Goal: Task Accomplishment & Management: Use online tool/utility

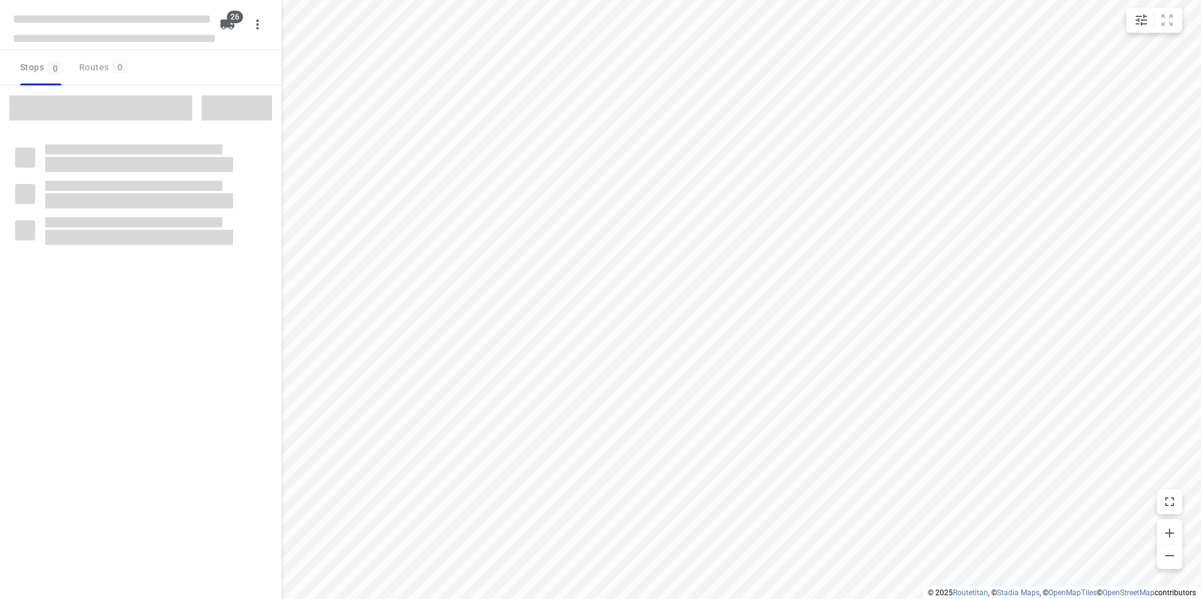
checkbox input "true"
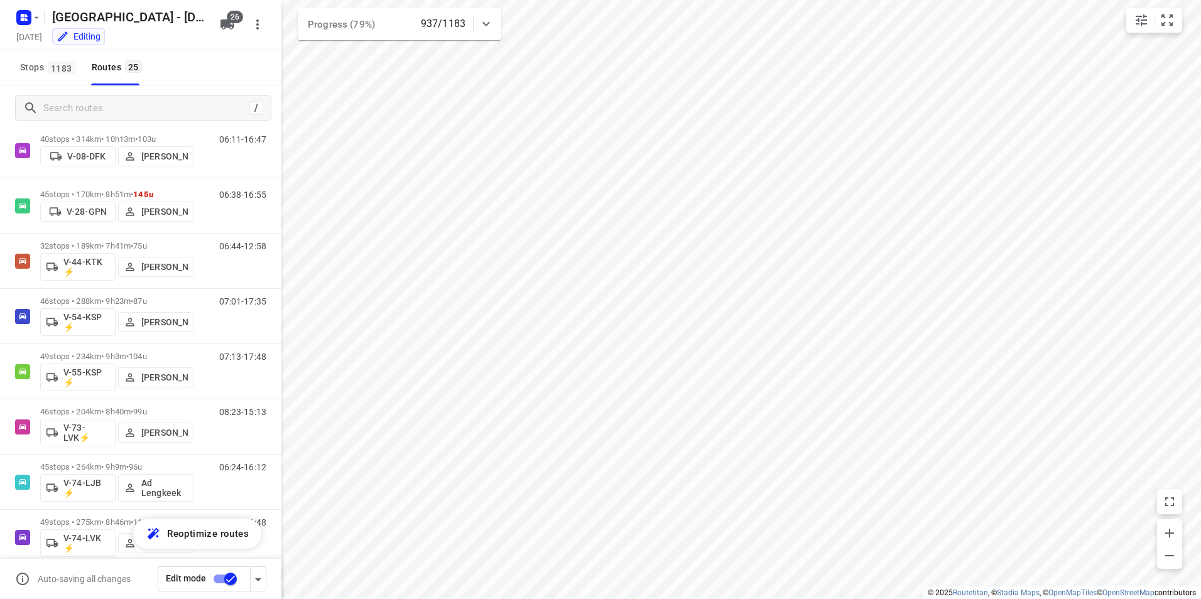
scroll to position [608, 0]
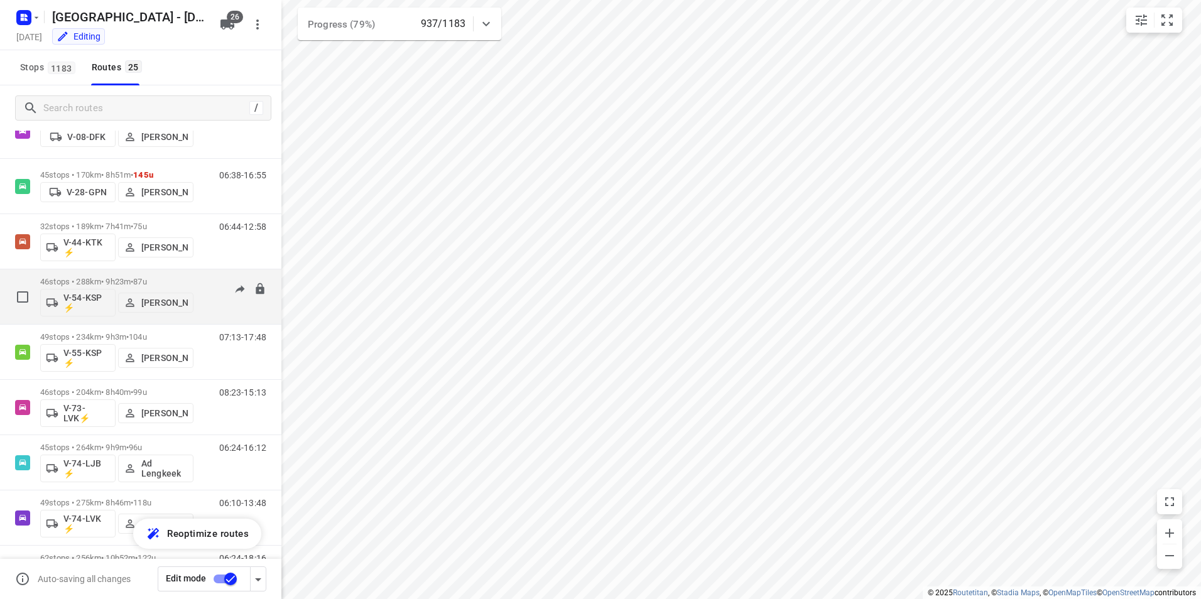
click at [133, 278] on span "•" at bounding box center [132, 281] width 3 height 9
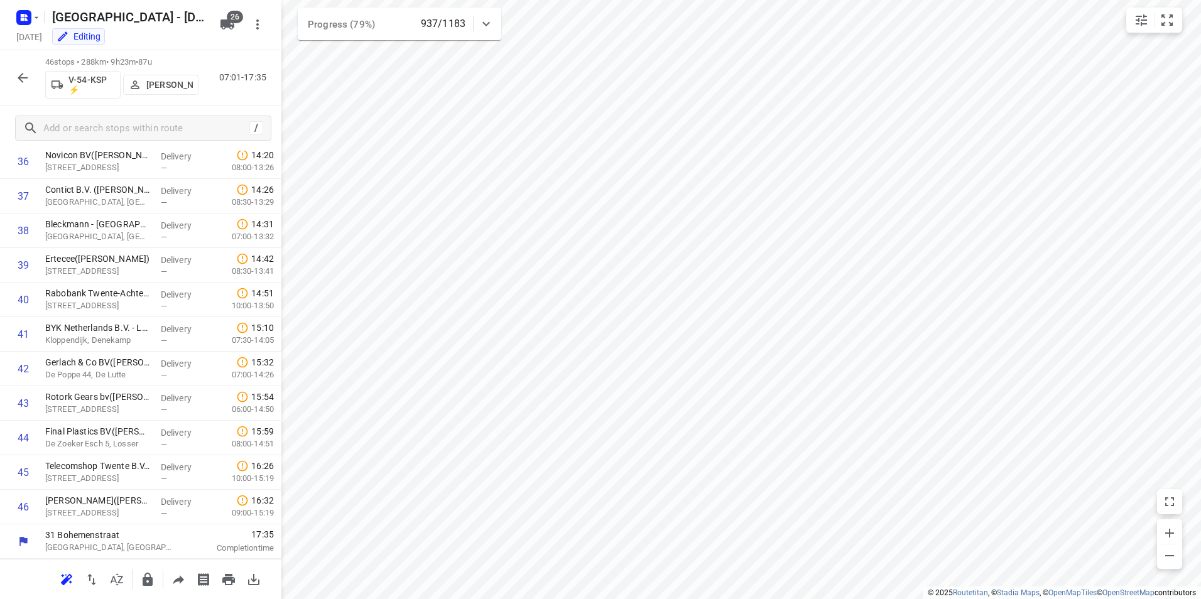
scroll to position [1267, 0]
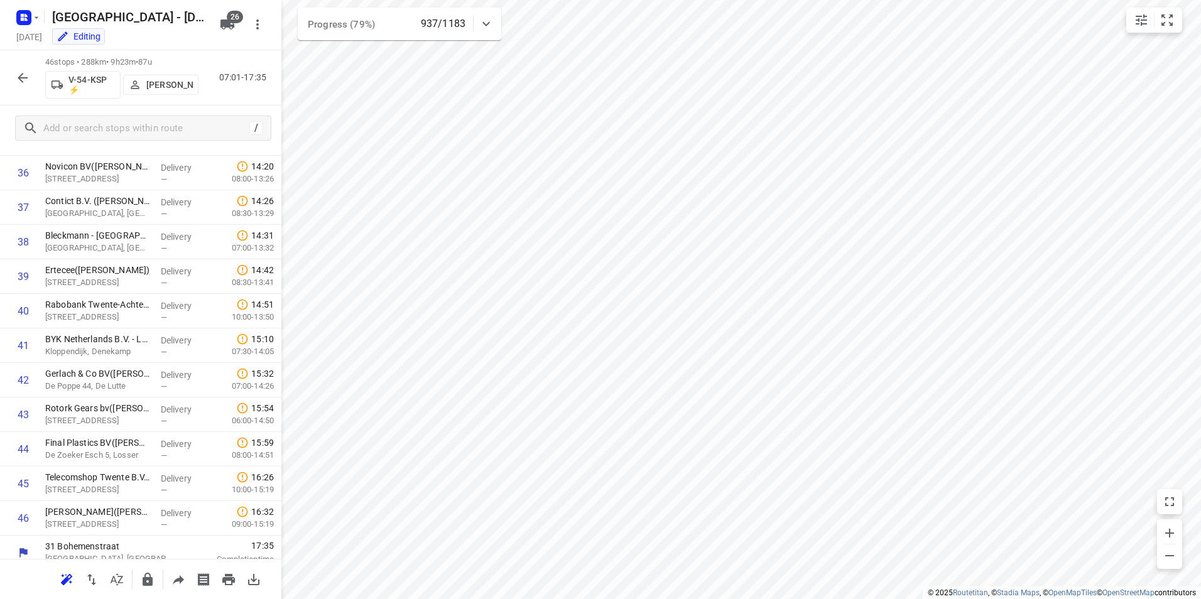
click at [21, 77] on icon "button" at bounding box center [23, 78] width 10 height 10
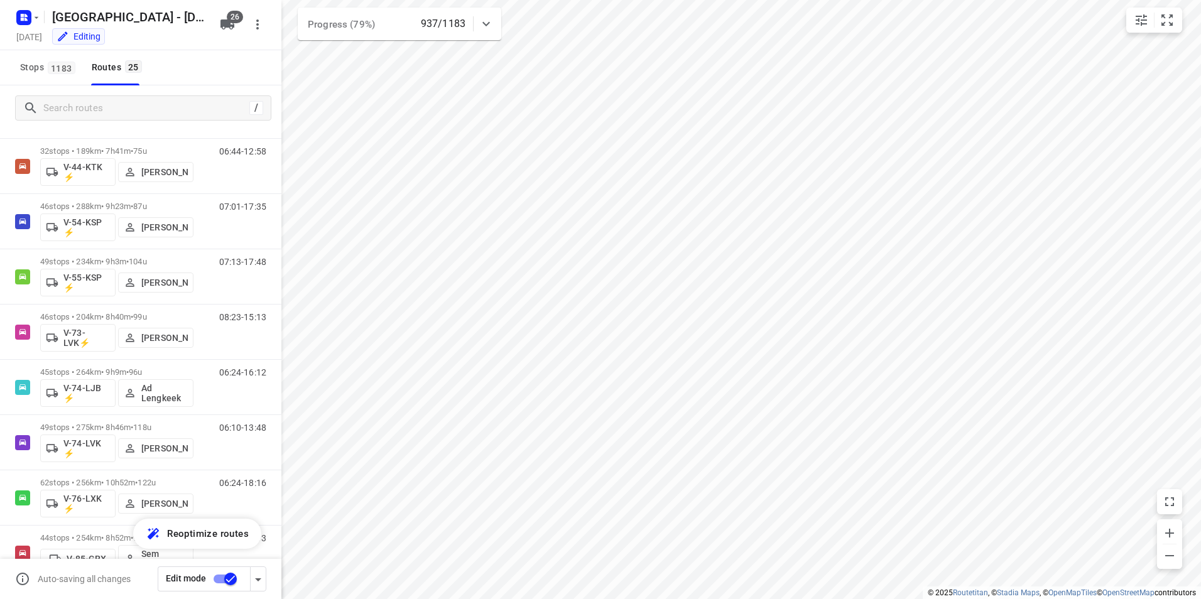
scroll to position [699, 0]
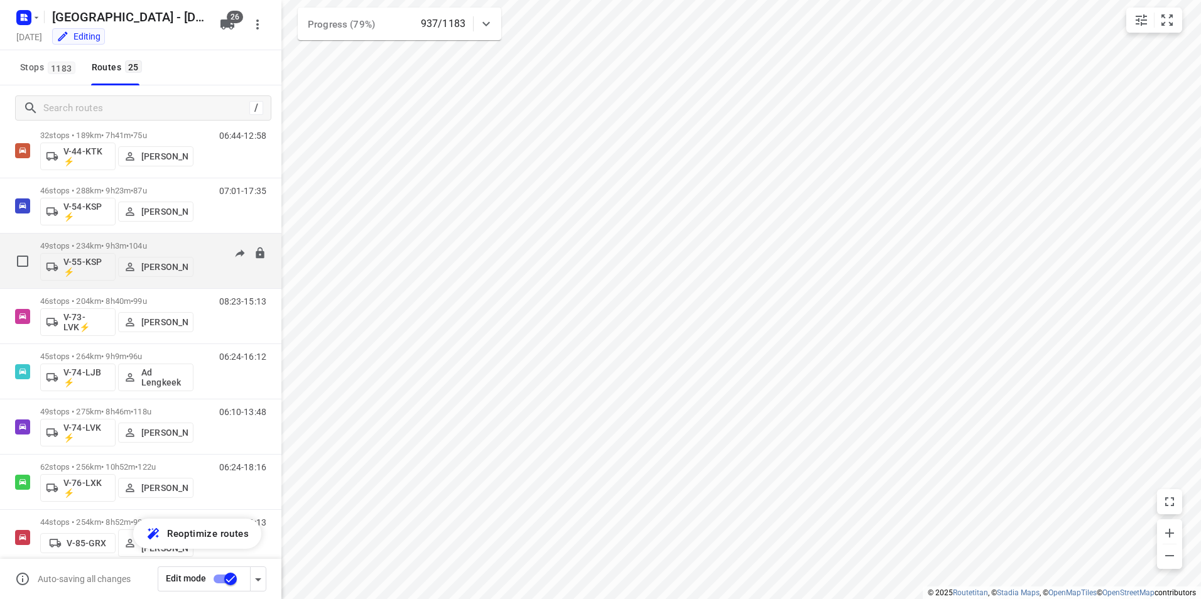
click at [178, 243] on p "49 stops • 234km • 9h3m • 104u" at bounding box center [116, 245] width 153 height 9
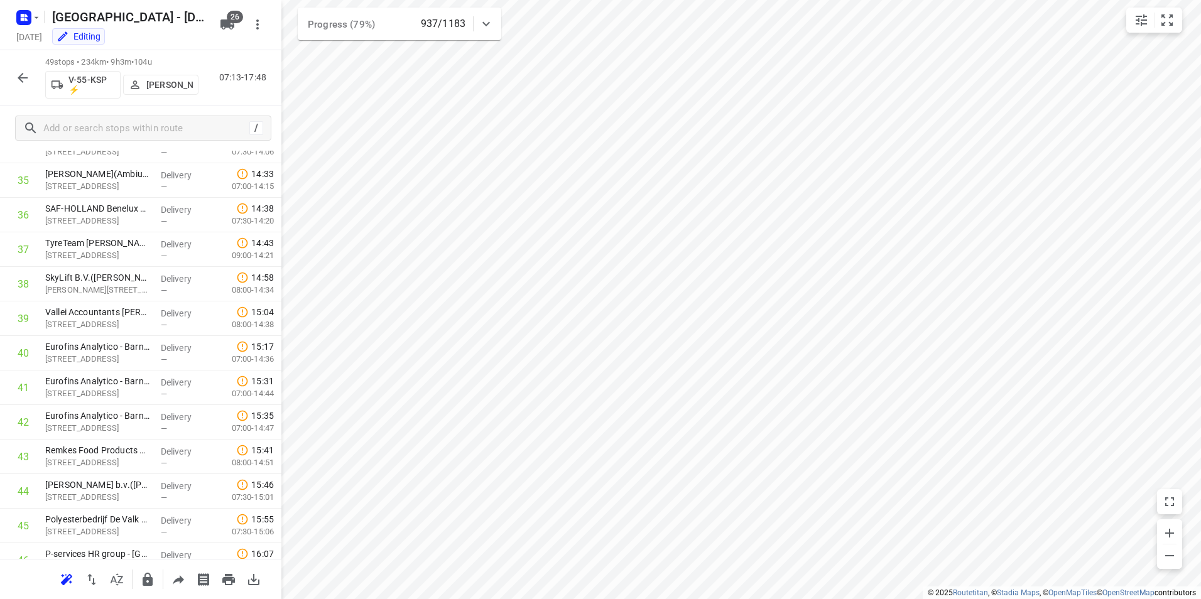
scroll to position [1382, 0]
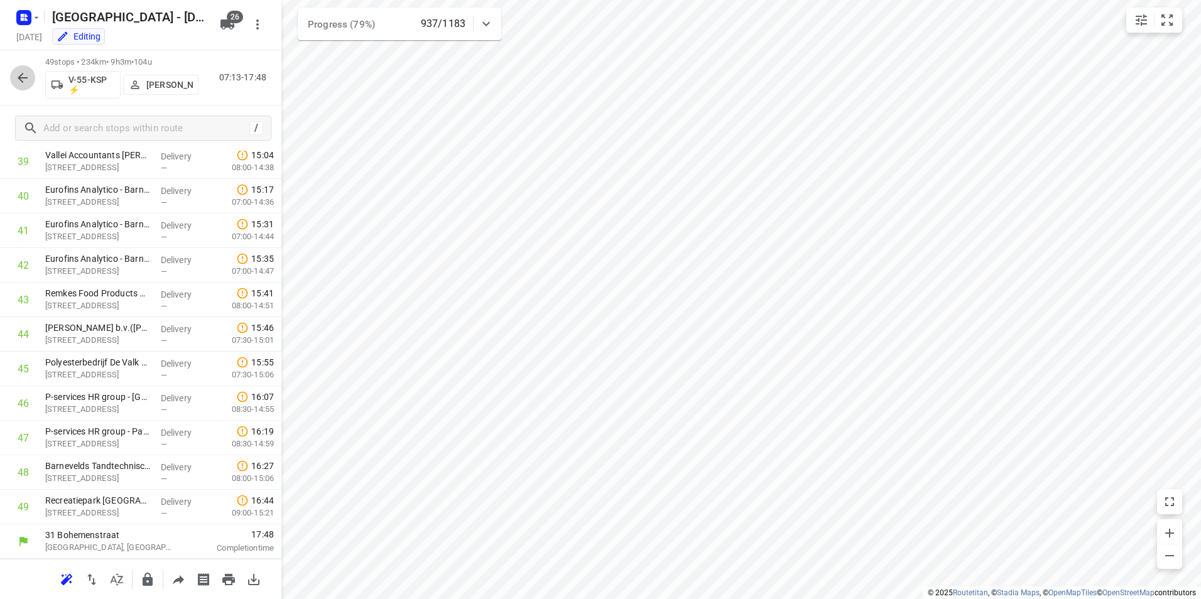
click at [18, 84] on icon "button" at bounding box center [22, 77] width 15 height 15
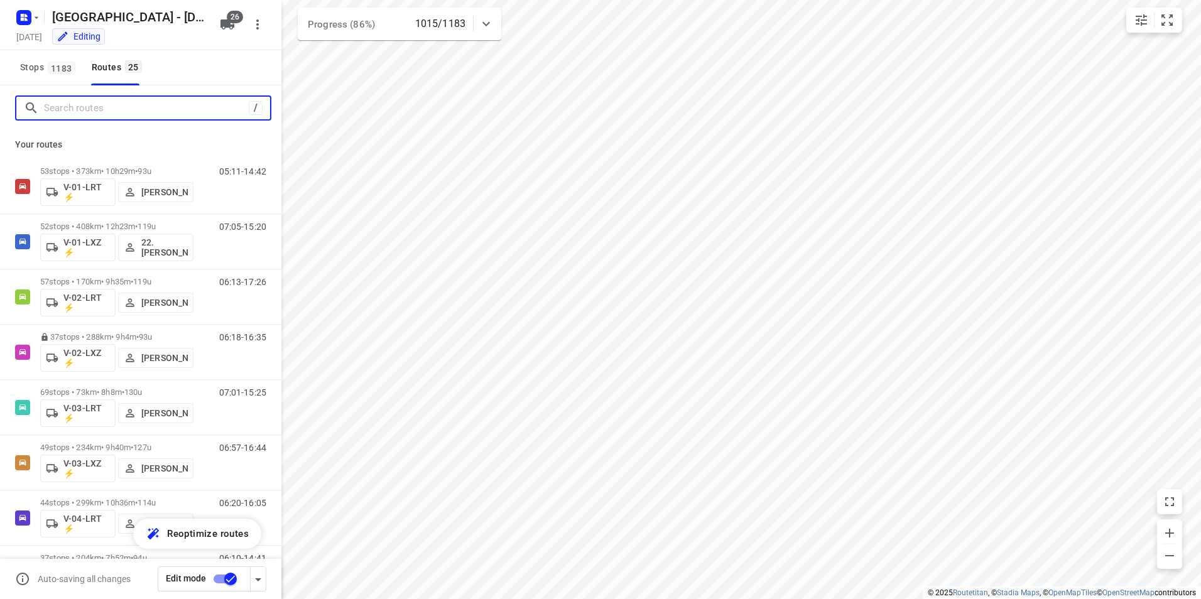
click at [114, 112] on input "Search routes" at bounding box center [146, 108] width 205 height 19
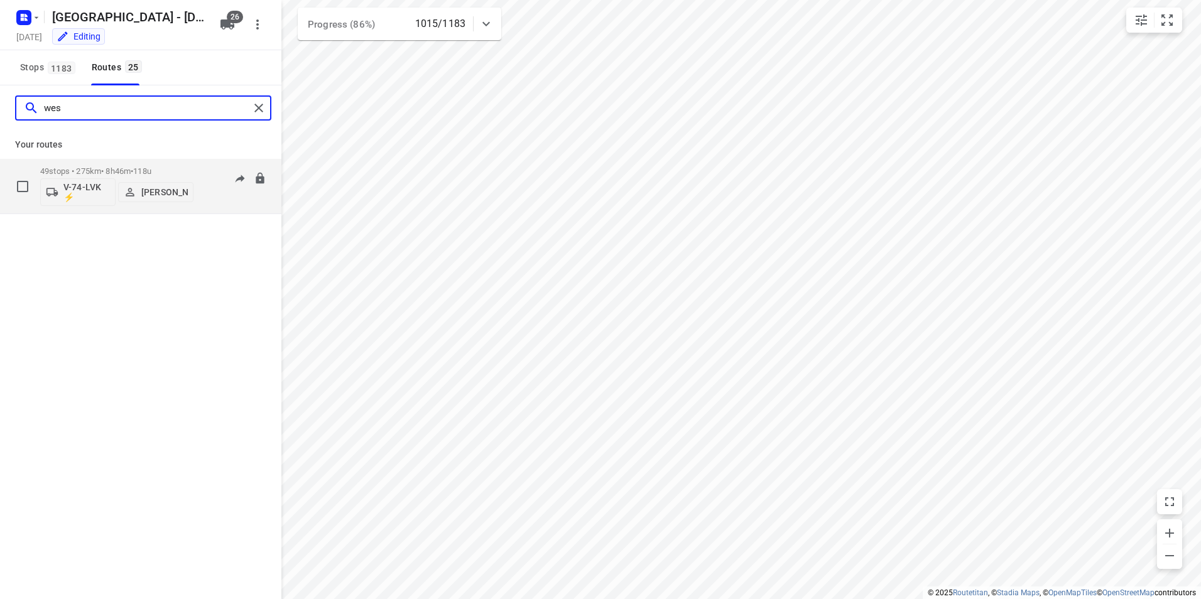
type input "wes"
click at [151, 172] on span "118u" at bounding box center [142, 170] width 18 height 9
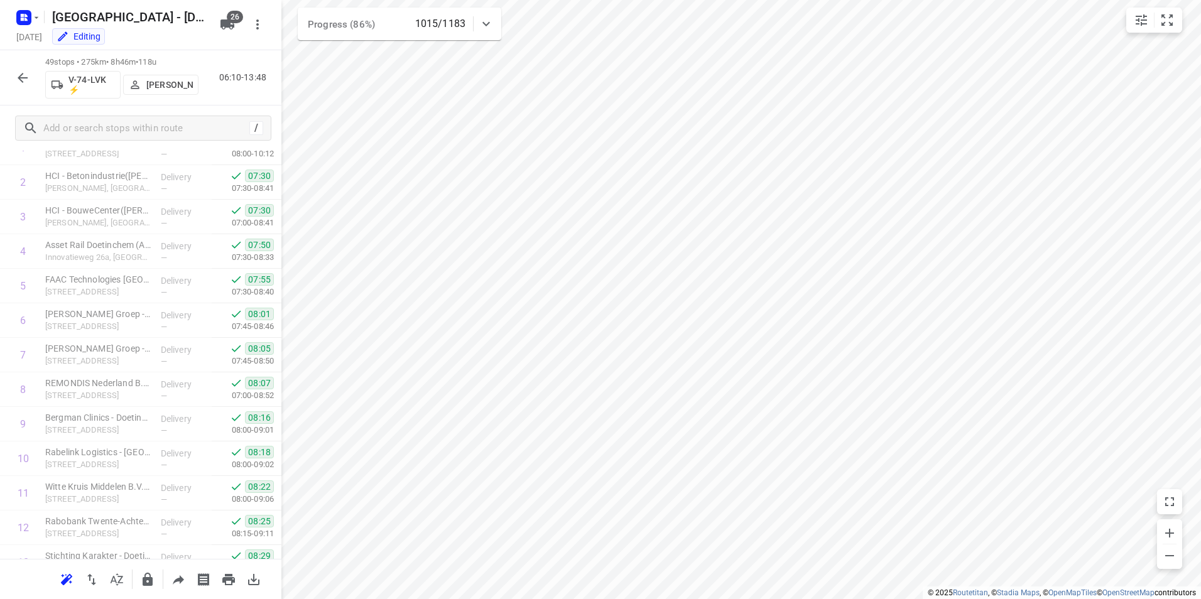
scroll to position [0, 0]
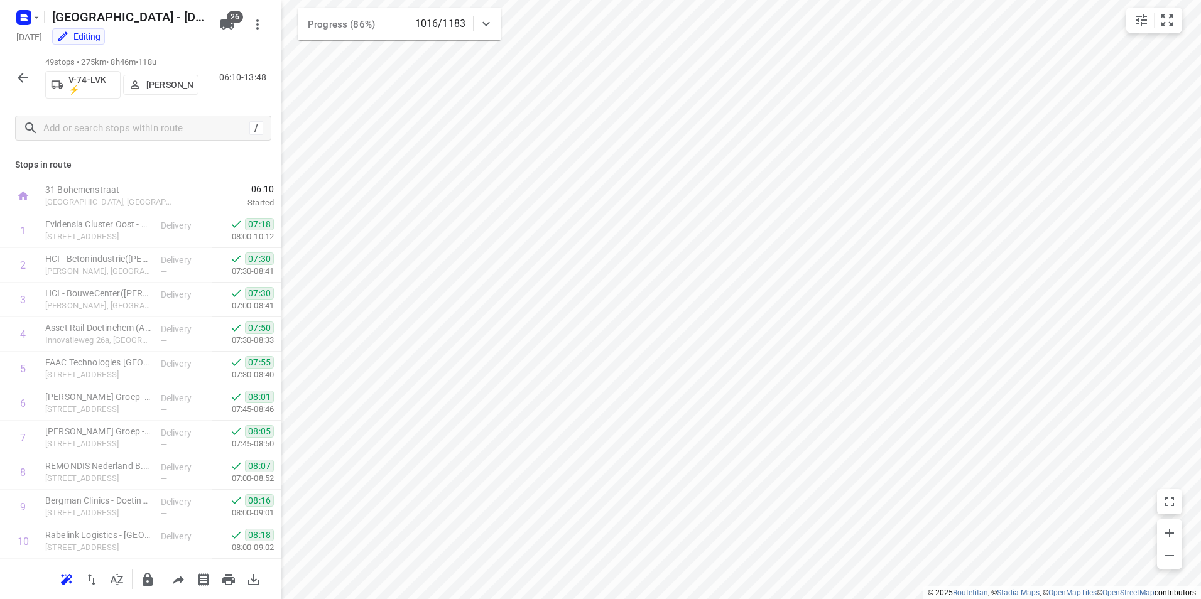
click at [21, 77] on icon "button" at bounding box center [22, 77] width 15 height 15
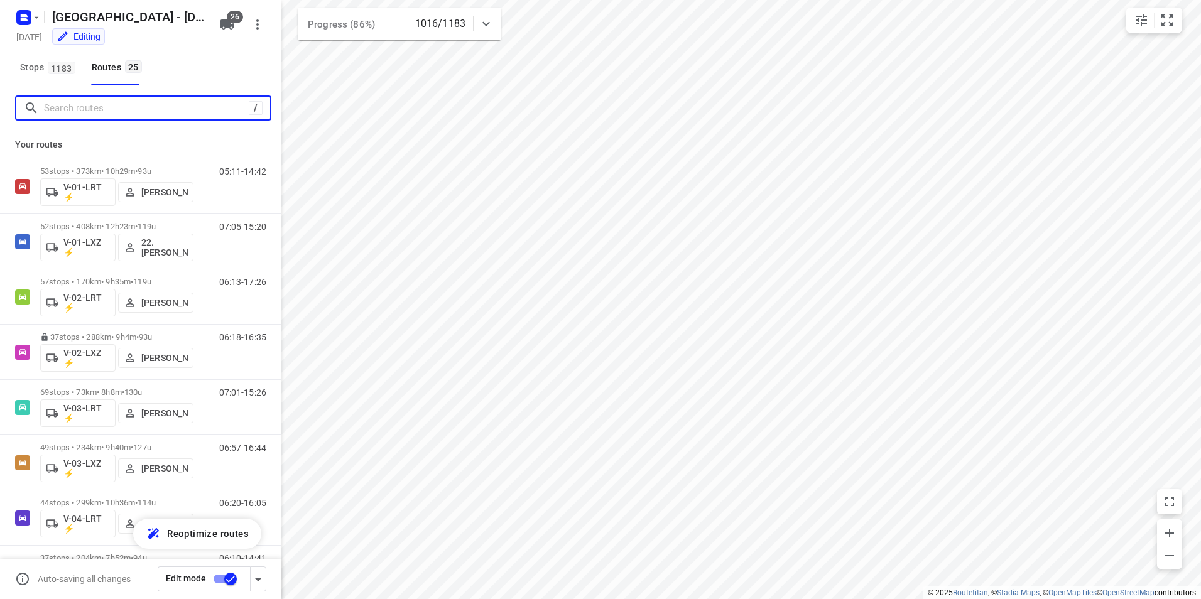
click at [88, 109] on input "Search routes" at bounding box center [146, 108] width 205 height 19
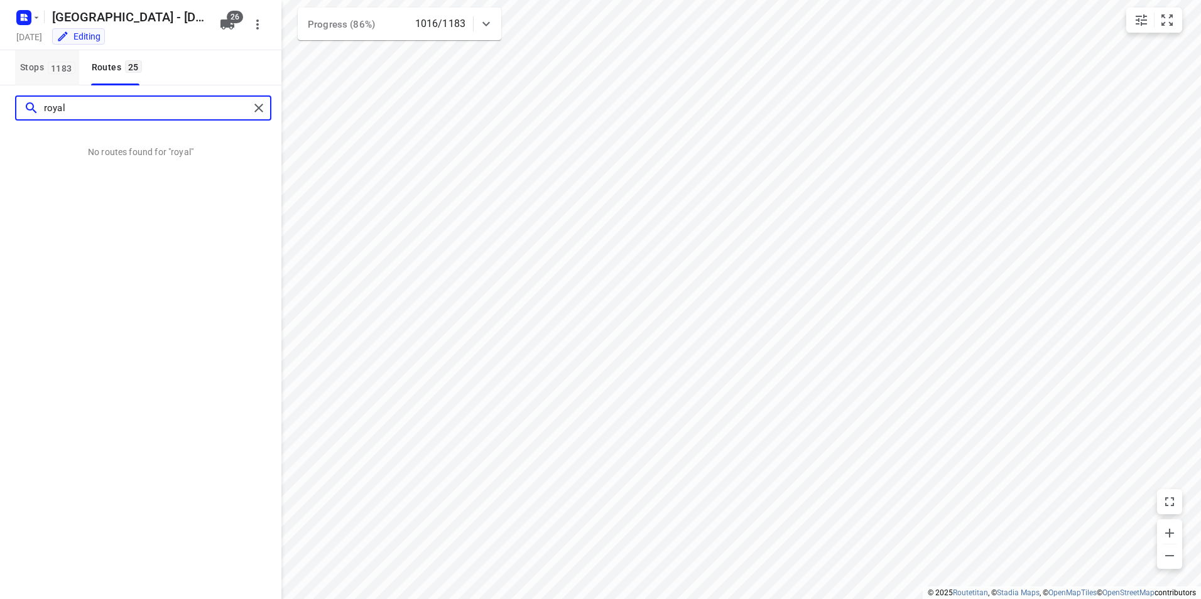
type input "royal"
click at [22, 65] on span "Stops 1183" at bounding box center [49, 68] width 59 height 16
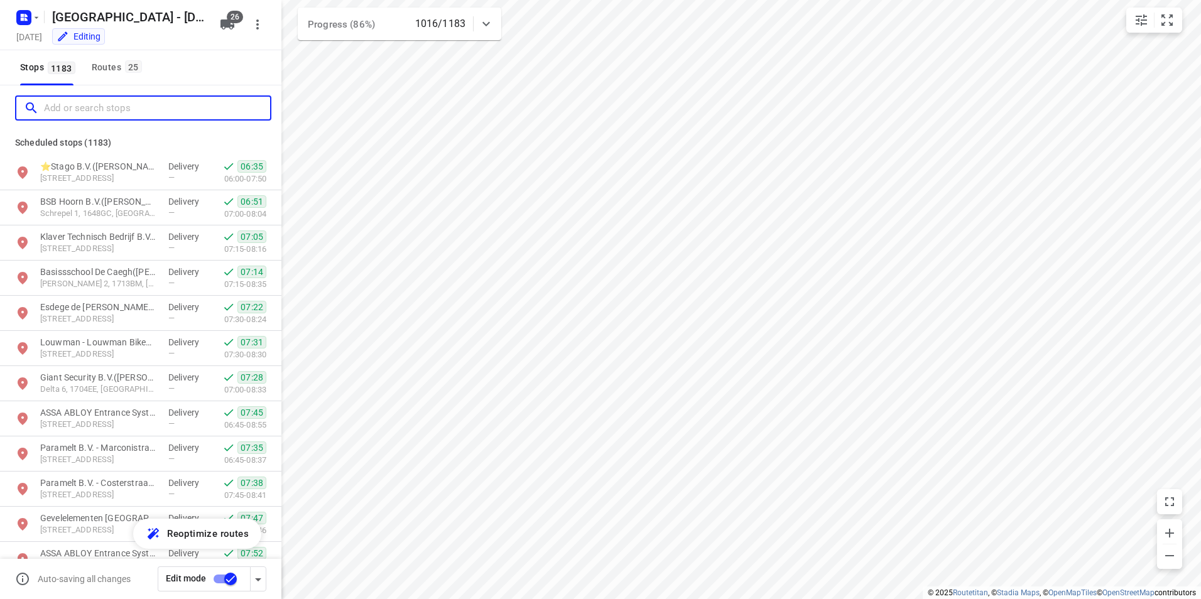
click at [82, 104] on input "Add or search stops" at bounding box center [157, 108] width 226 height 19
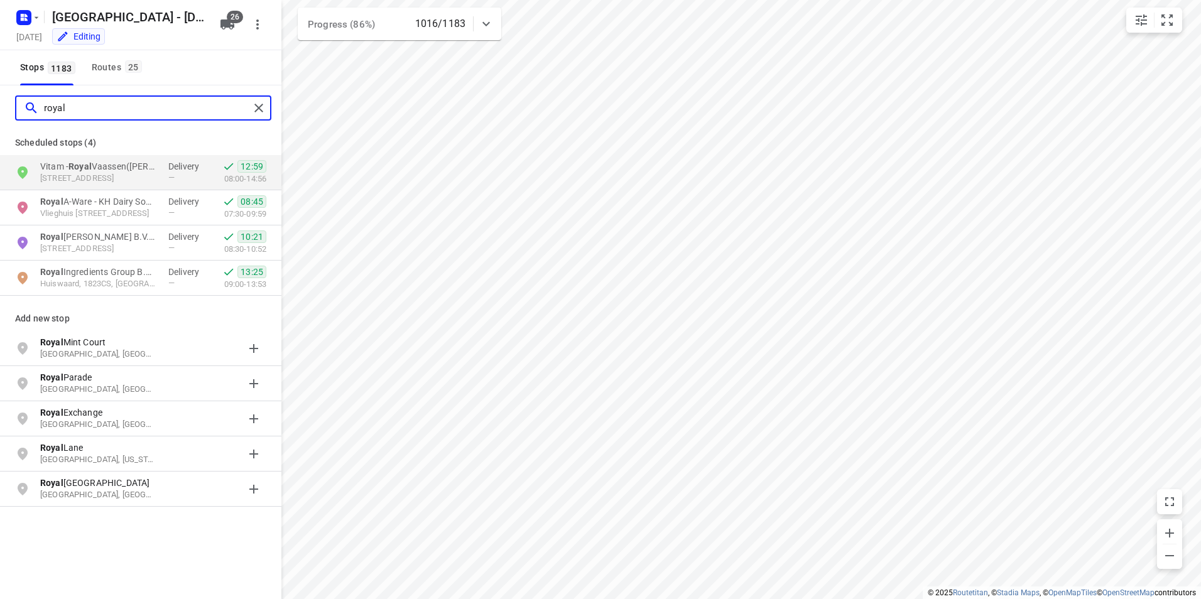
type input "royal"
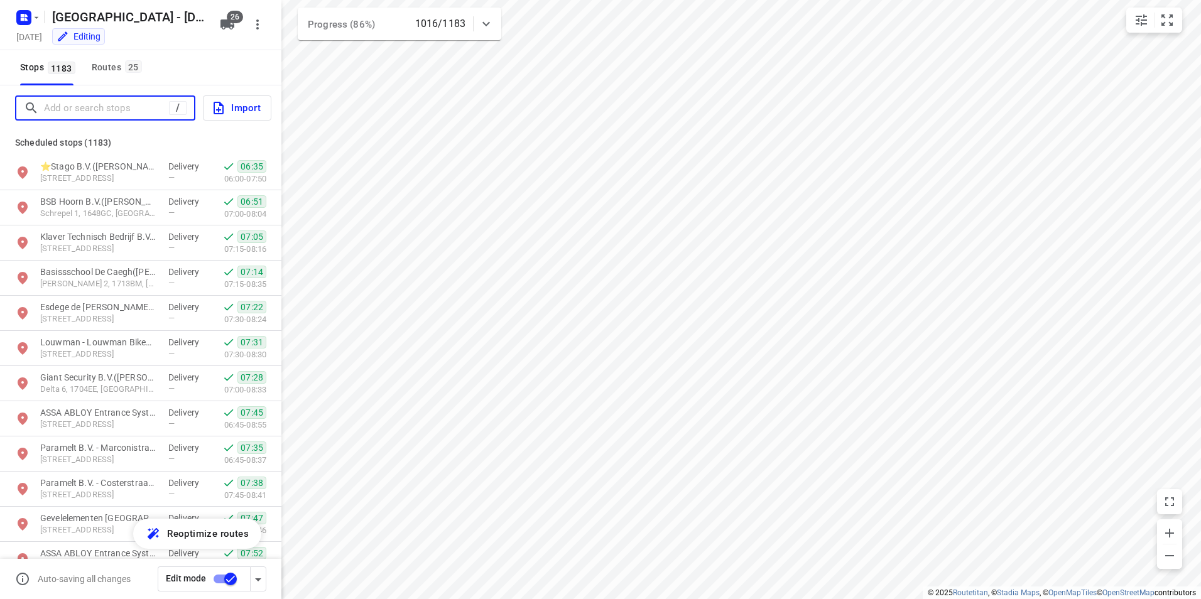
click at [82, 112] on input "Add or search stops" at bounding box center [106, 108] width 125 height 19
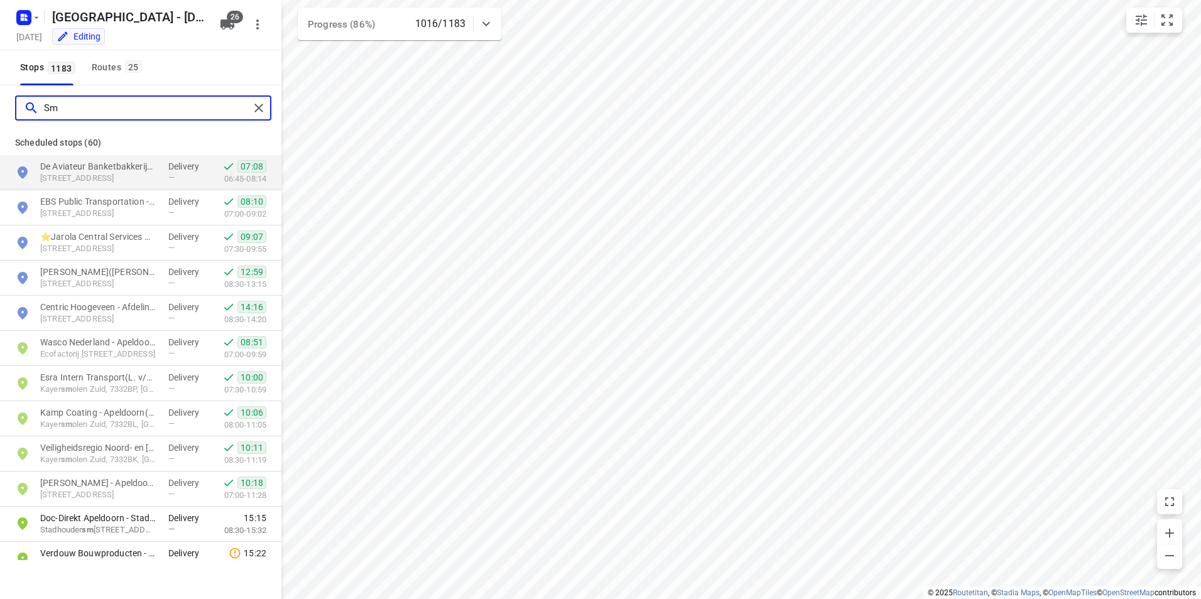
type input "S"
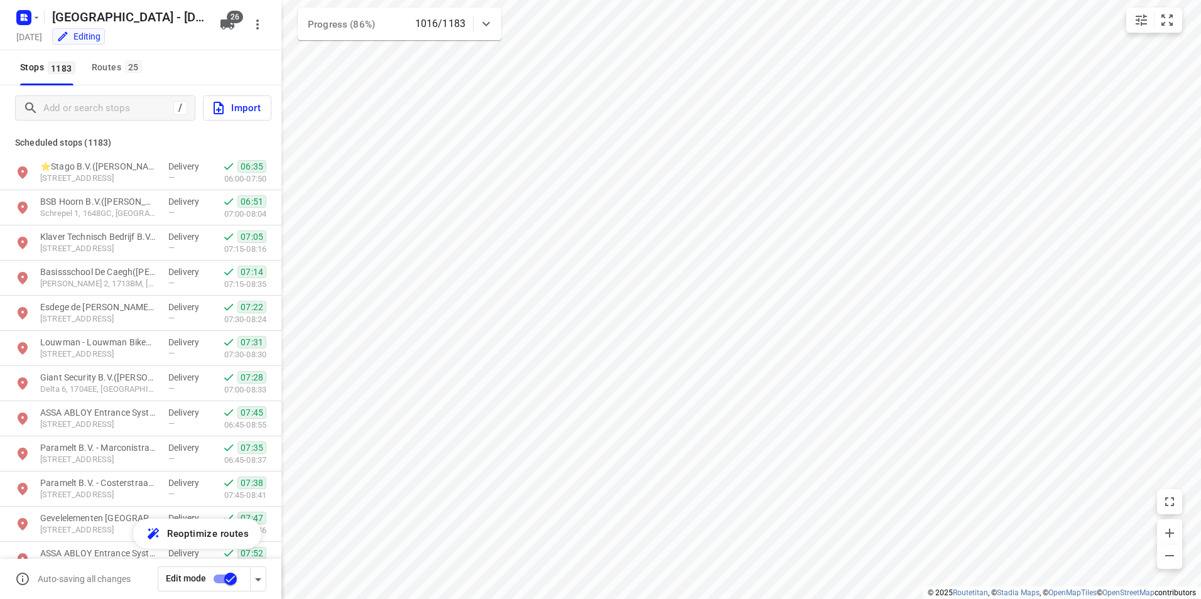
click at [1200, 250] on html "i © 2025 Routetitan , © Stadia Maps , © OpenMapTiles © OpenStreetMap contributo…" at bounding box center [600, 299] width 1201 height 599
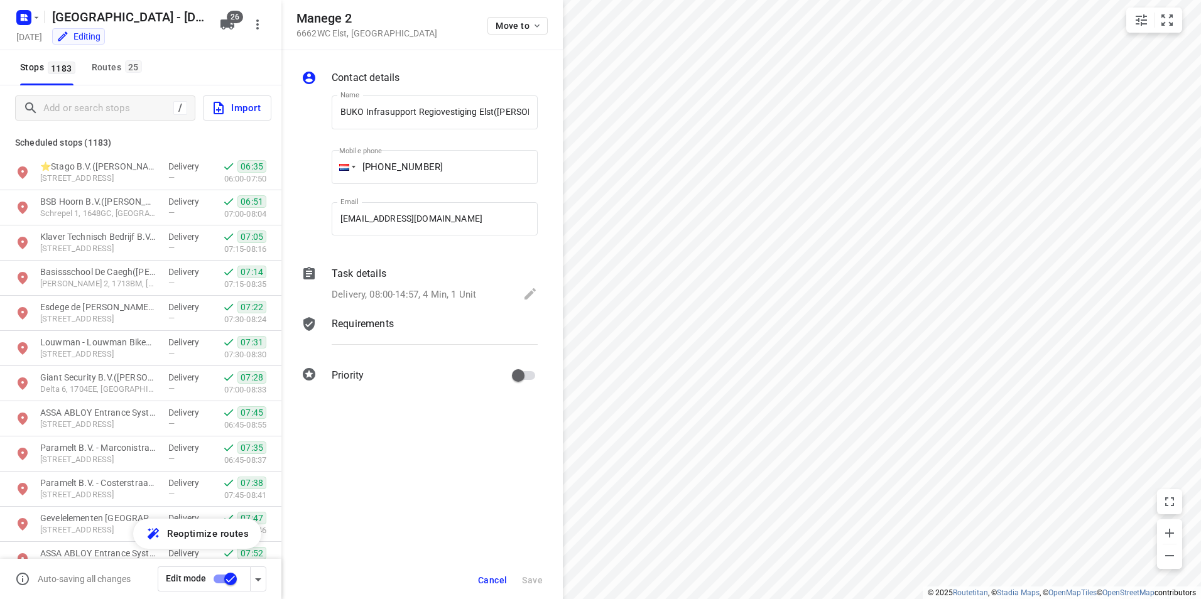
scroll to position [0, 26]
click at [117, 69] on div "Routes 25" at bounding box center [119, 68] width 54 height 16
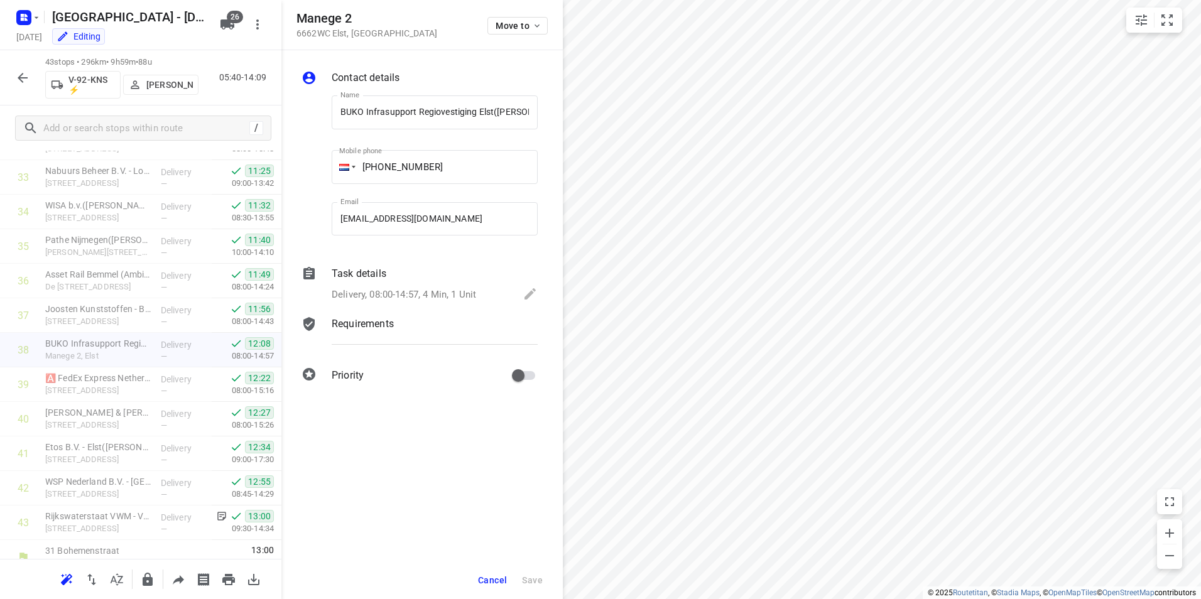
scroll to position [1174, 0]
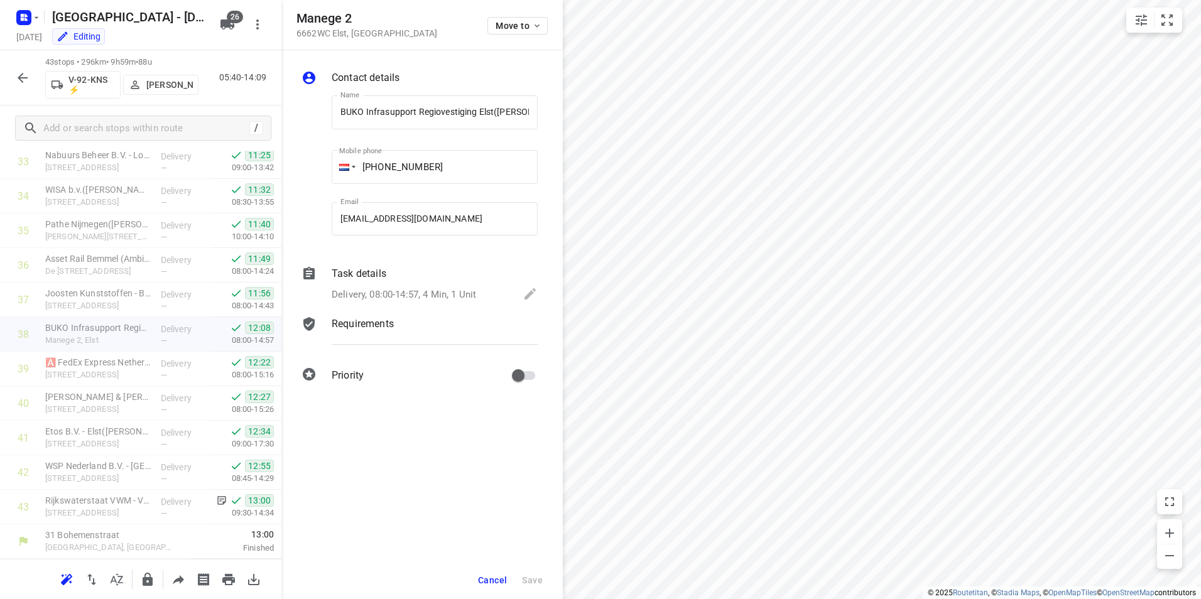
click at [26, 78] on icon "button" at bounding box center [23, 78] width 10 height 10
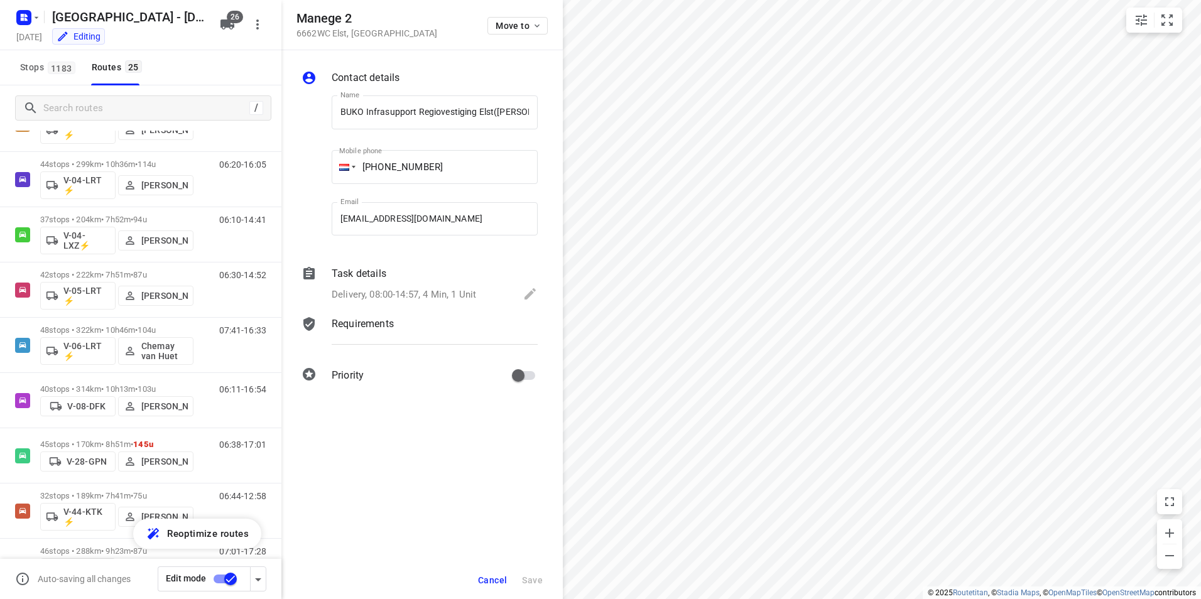
scroll to position [0, 0]
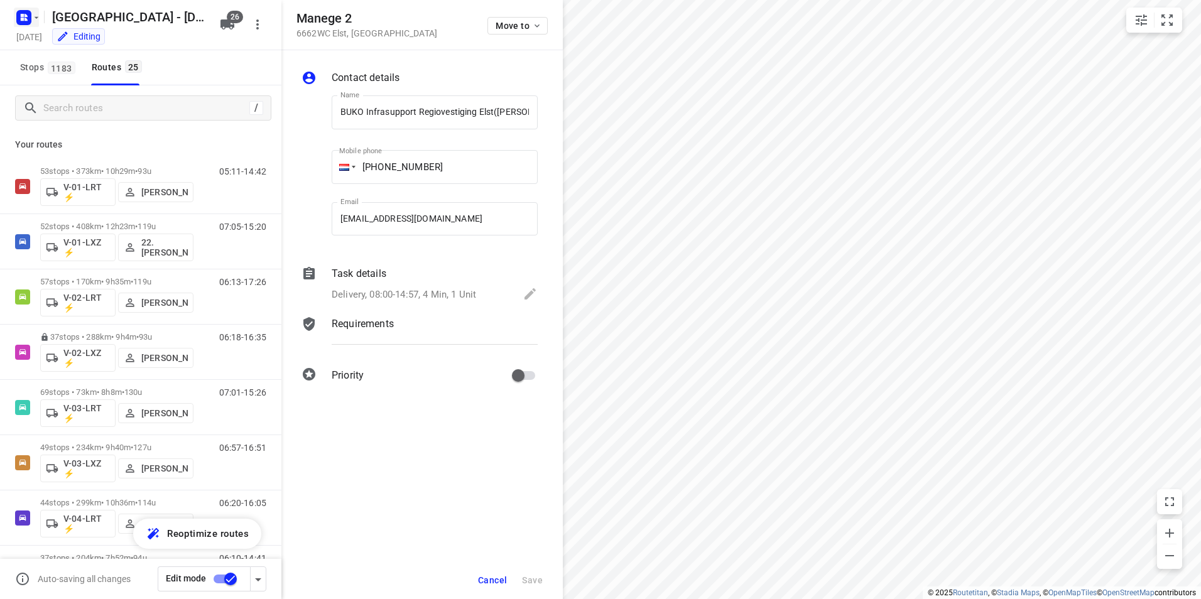
click at [24, 18] on icon "button" at bounding box center [22, 19] width 3 height 3
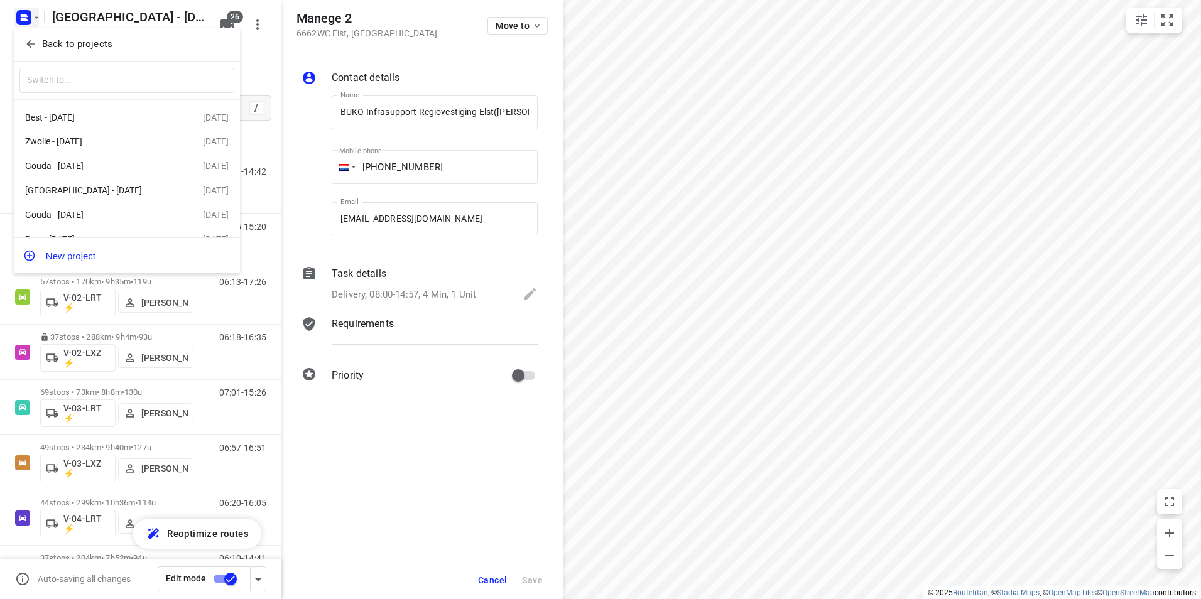
click at [58, 41] on p "Back to projects" at bounding box center [77, 44] width 70 height 14
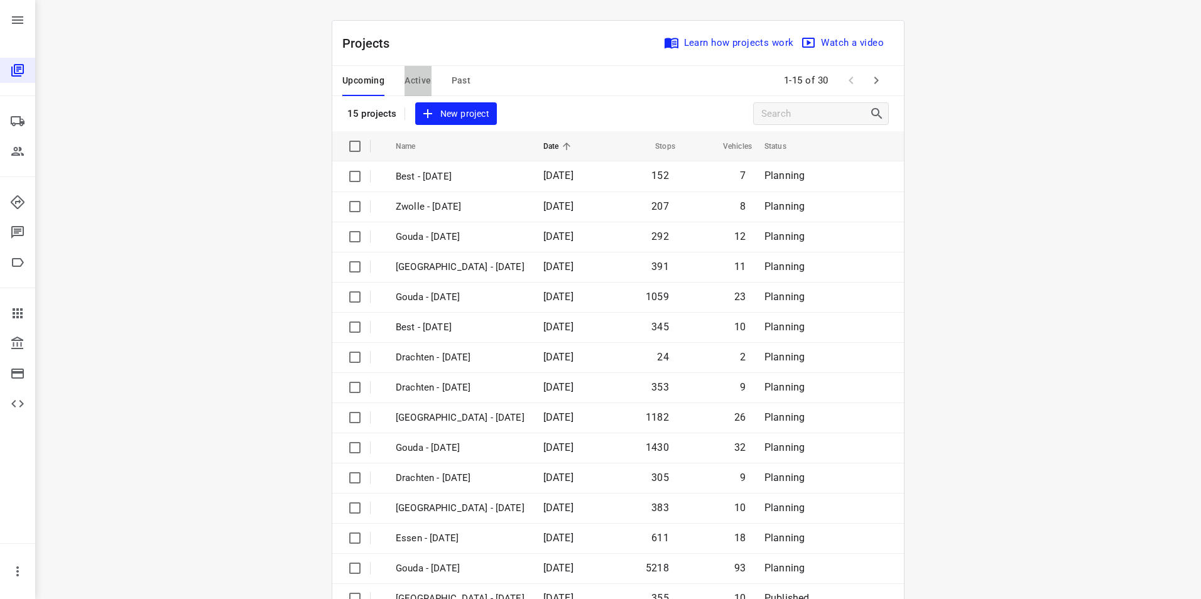
click at [406, 74] on span "Active" at bounding box center [417, 81] width 26 height 16
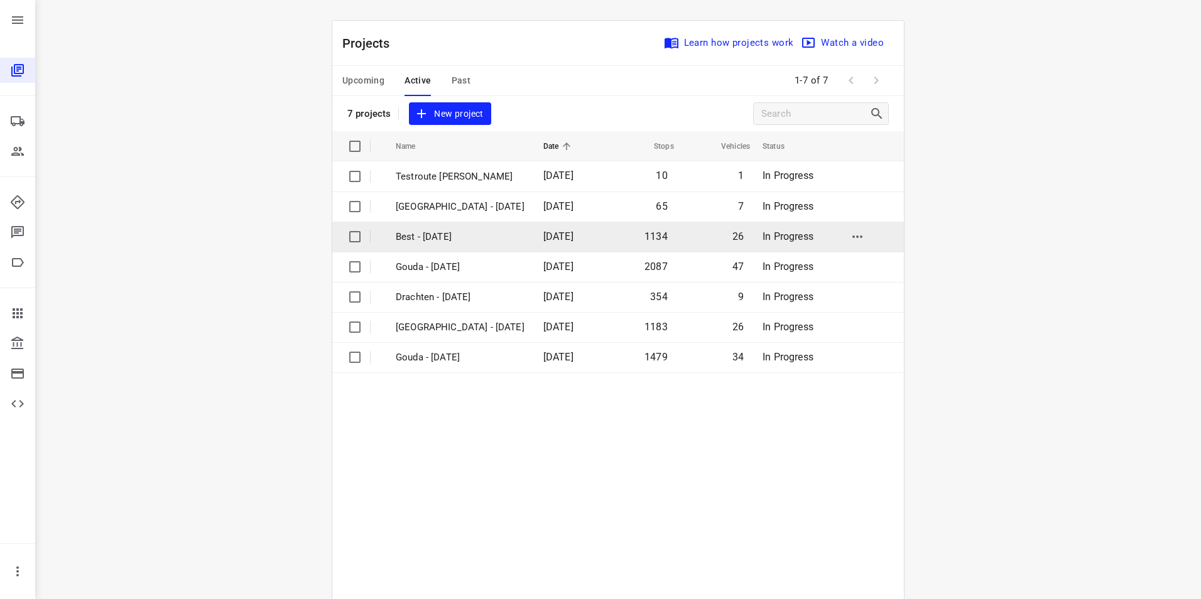
click at [403, 231] on p "Best - [DATE]" at bounding box center [460, 237] width 129 height 14
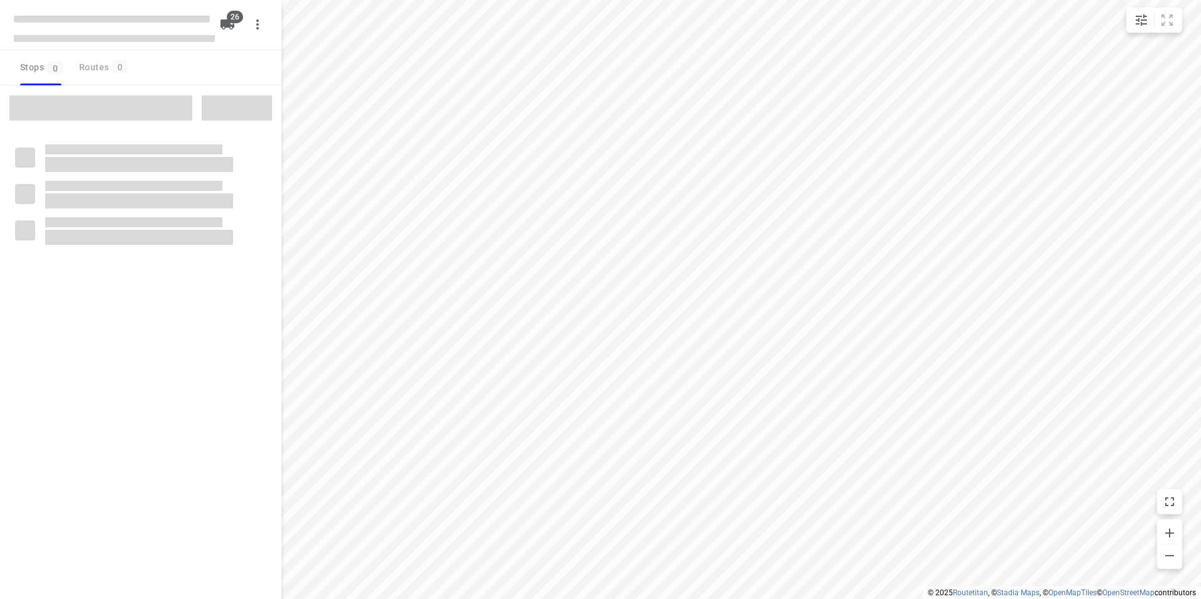
checkbox input "true"
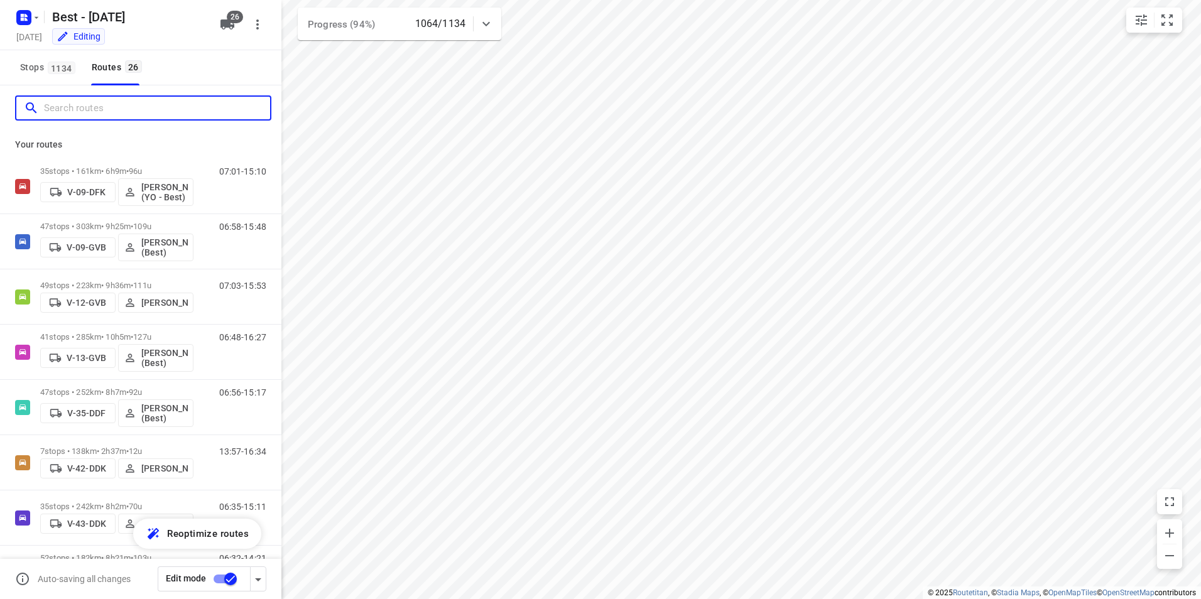
click at [116, 111] on input "Search routes" at bounding box center [157, 108] width 226 height 19
click at [46, 72] on span "Stops 1134" at bounding box center [49, 68] width 59 height 16
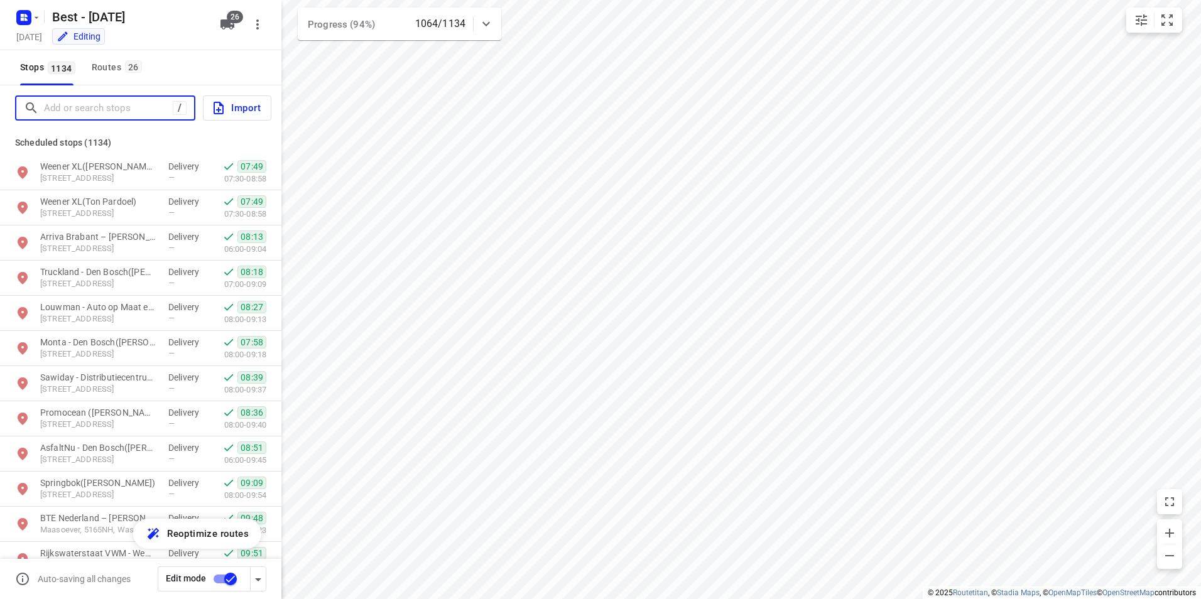
click at [73, 104] on input "Add or search stops" at bounding box center [108, 108] width 129 height 19
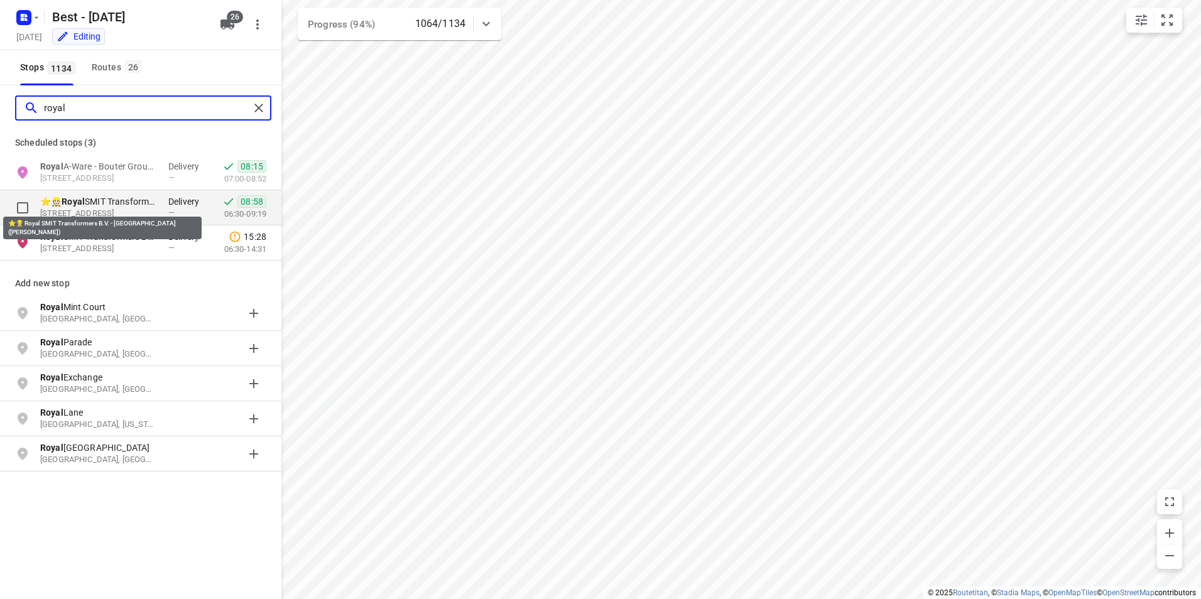
type input "royal"
click at [126, 202] on p "⭐👷🏻 Royal SMIT Transformers B.V. - [GEOGRAPHIC_DATA]([PERSON_NAME])" at bounding box center [98, 201] width 116 height 13
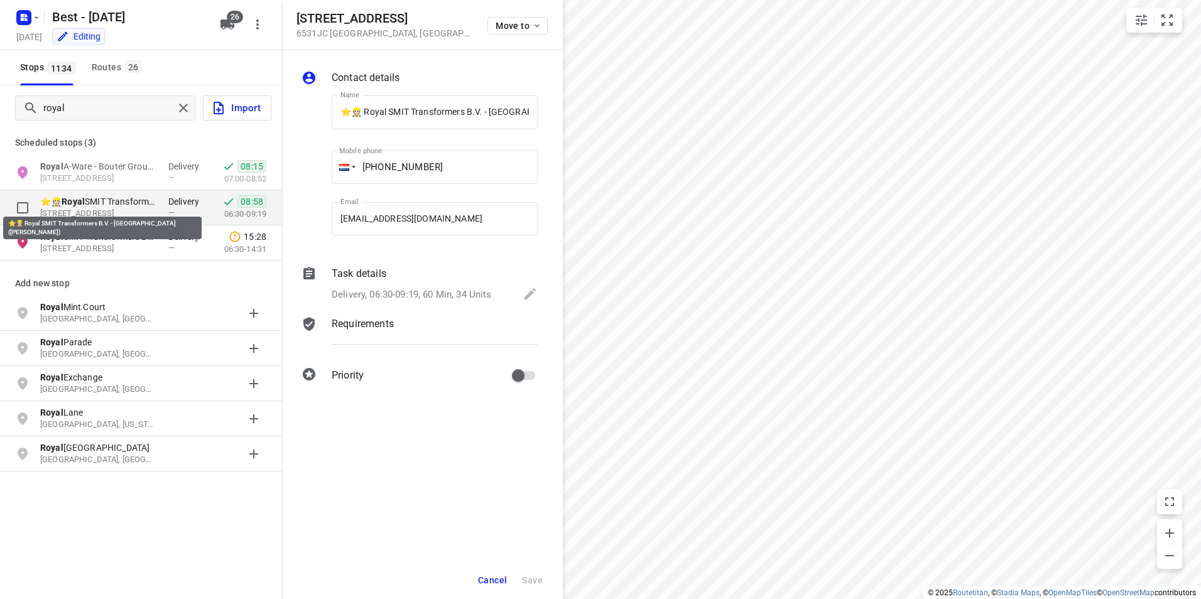
scroll to position [0, 69]
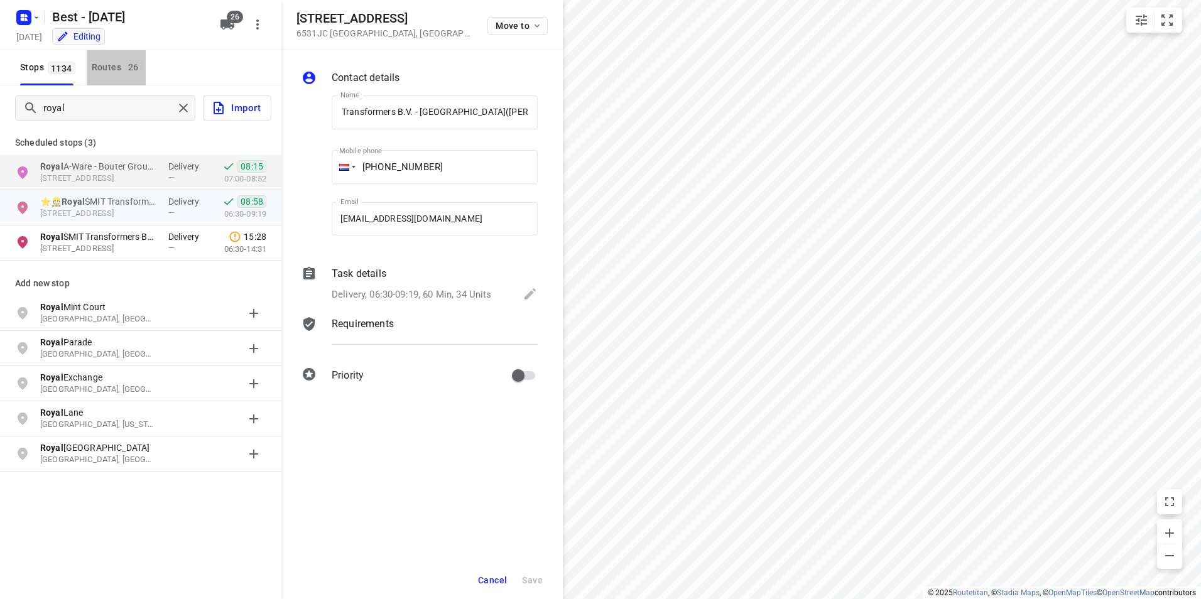
click at [111, 67] on div "Routes 26" at bounding box center [119, 68] width 54 height 16
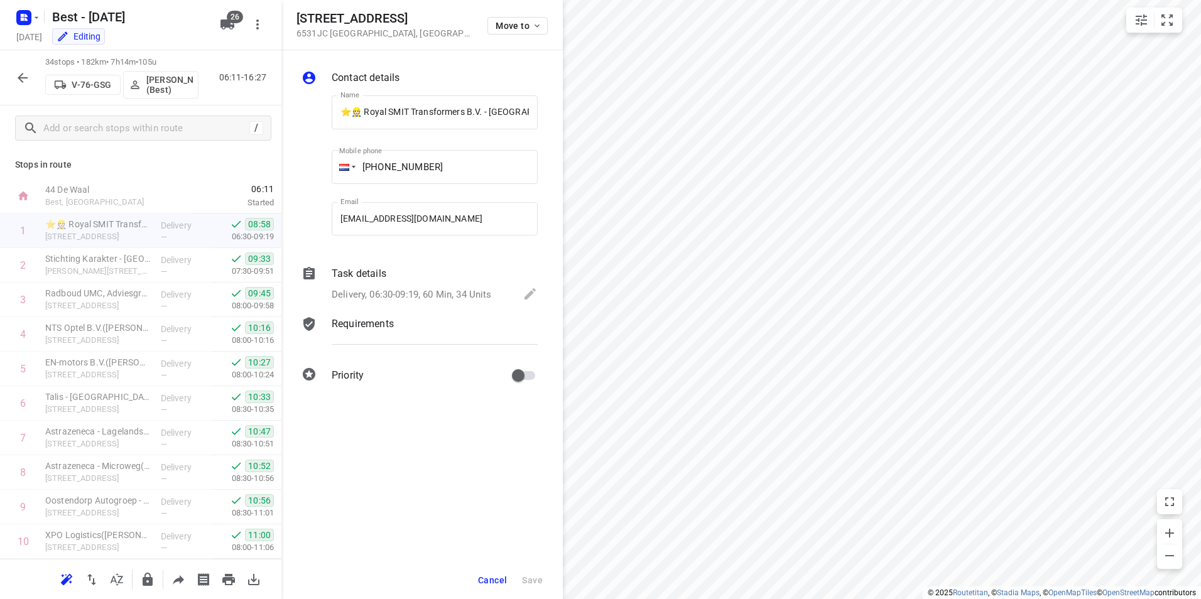
click at [21, 87] on button "button" at bounding box center [22, 77] width 25 height 25
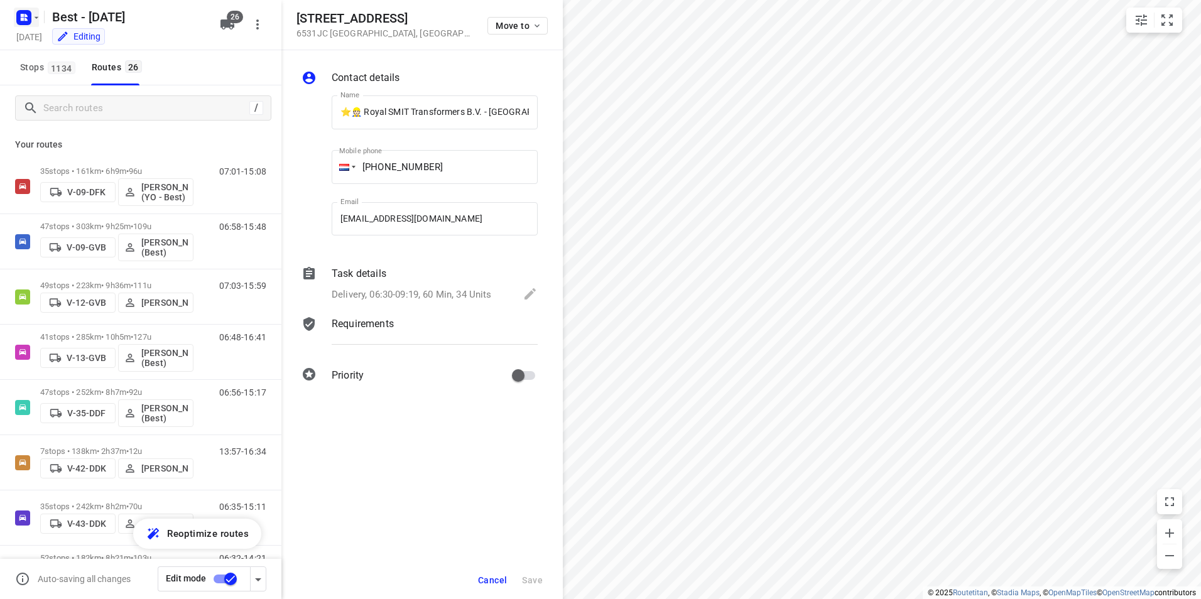
click at [26, 21] on rect "button" at bounding box center [23, 17] width 15 height 15
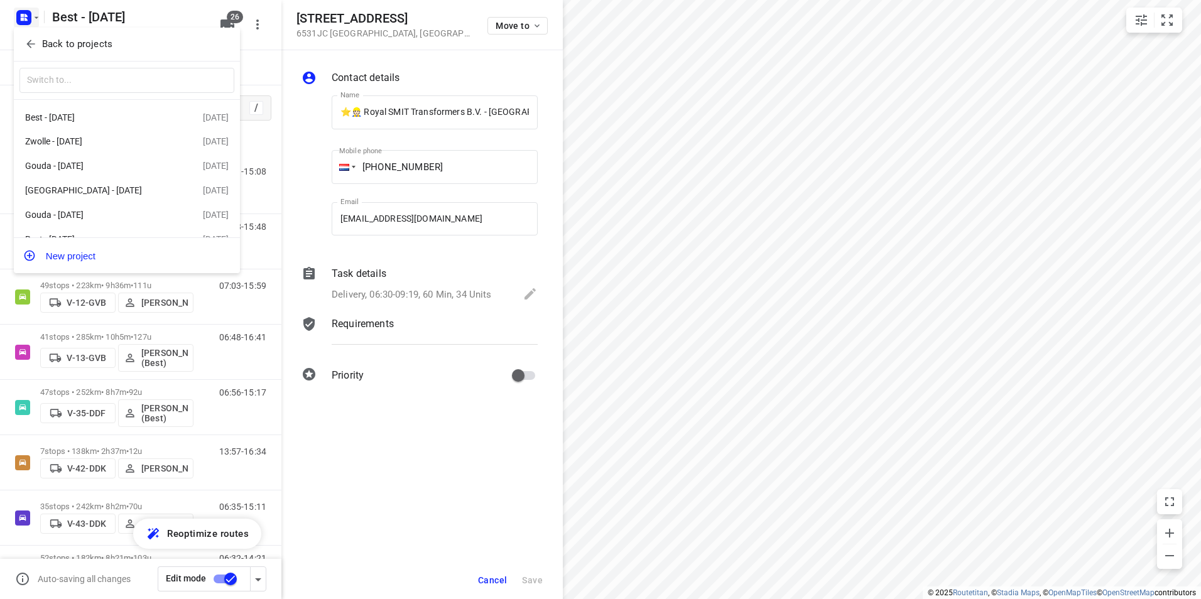
click at [71, 45] on p "Back to projects" at bounding box center [77, 44] width 70 height 14
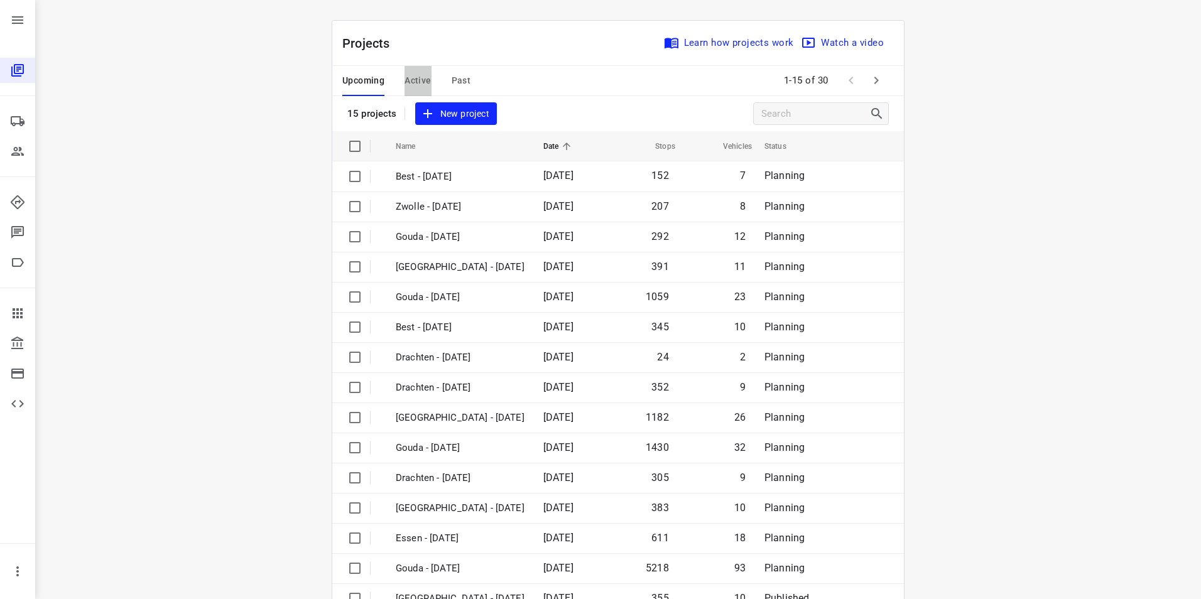
click at [416, 78] on span "Active" at bounding box center [417, 81] width 26 height 16
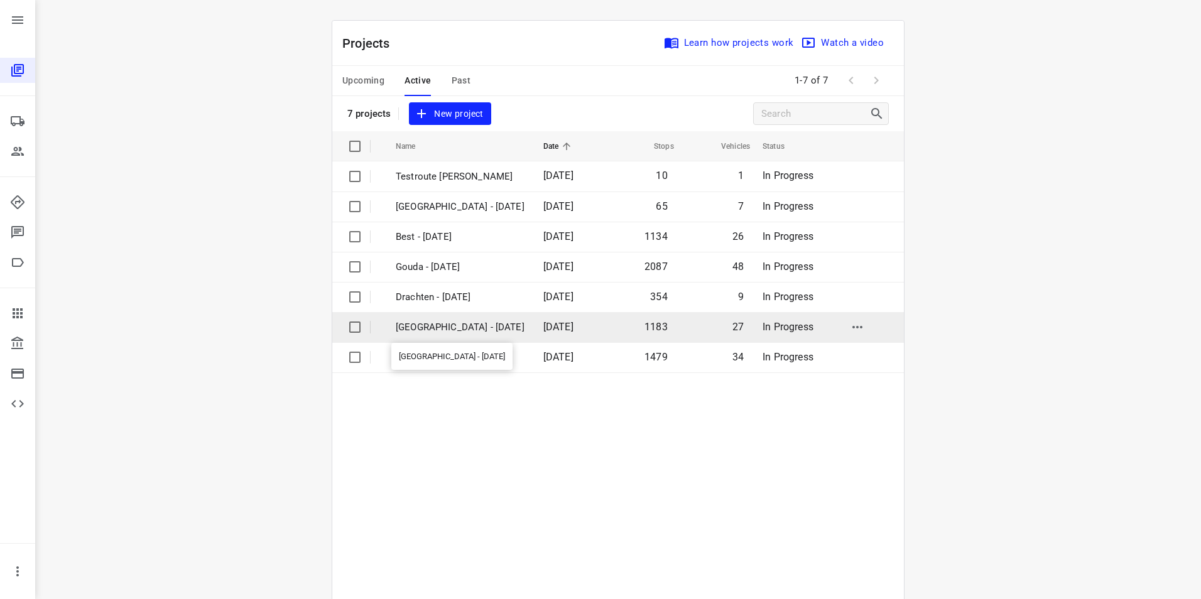
click at [437, 328] on p "[GEOGRAPHIC_DATA] - [DATE]" at bounding box center [460, 327] width 129 height 14
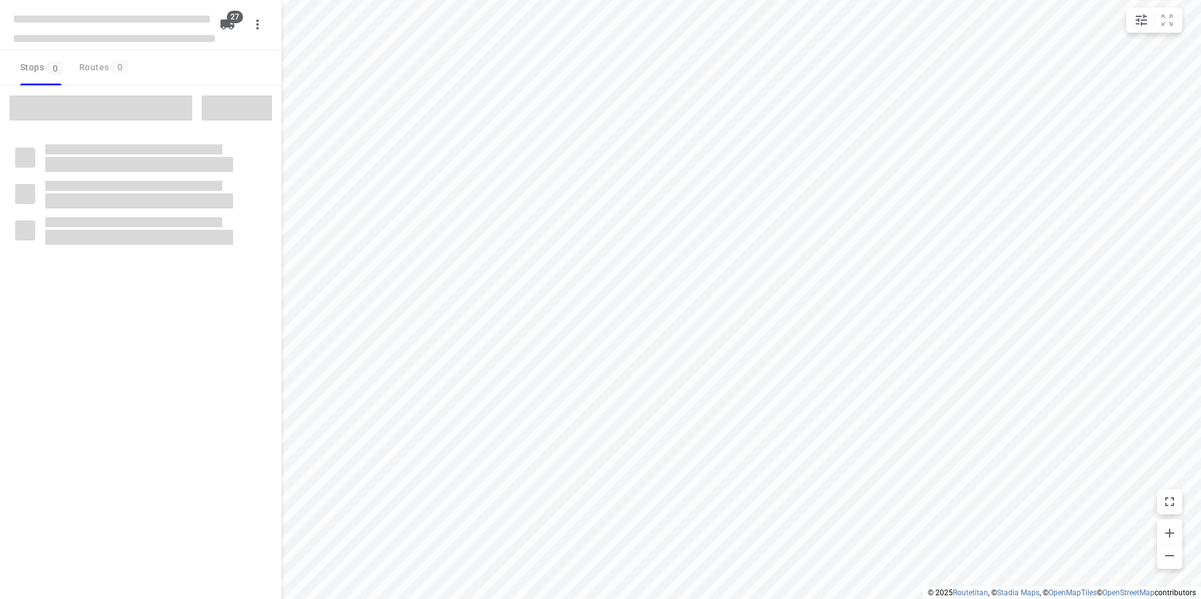
checkbox input "true"
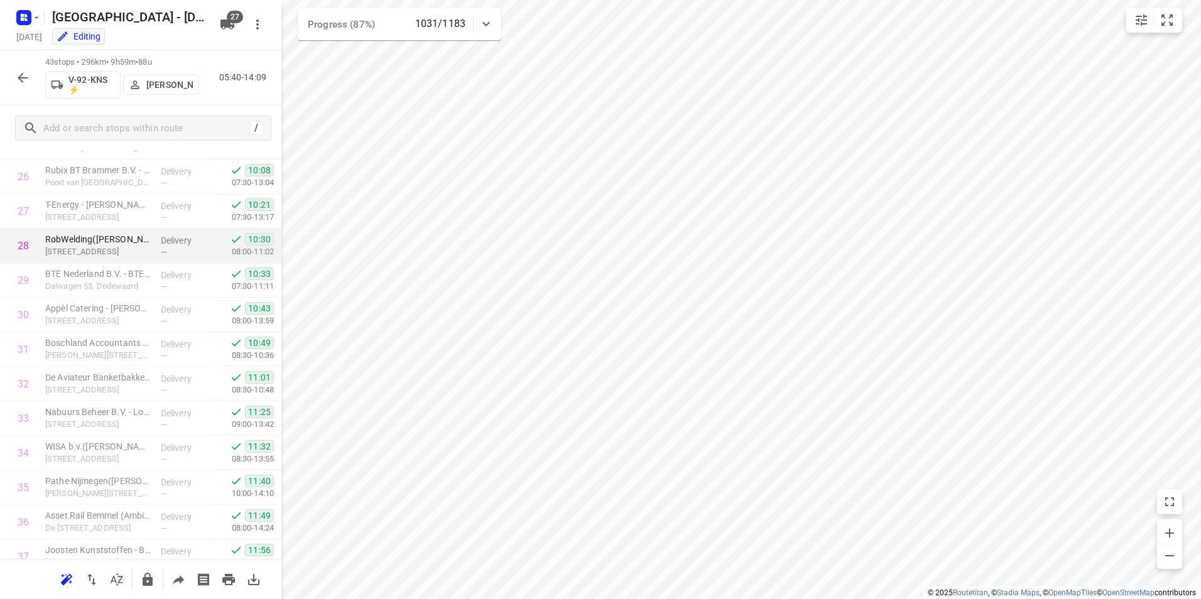
scroll to position [771, 0]
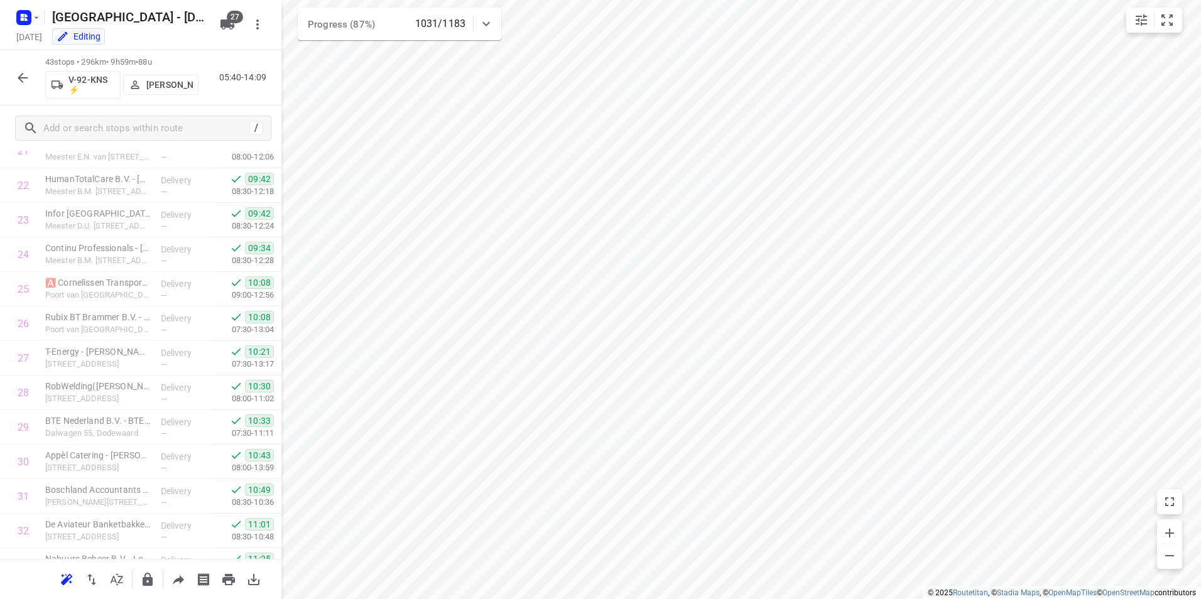
click at [16, 70] on icon "button" at bounding box center [22, 77] width 15 height 15
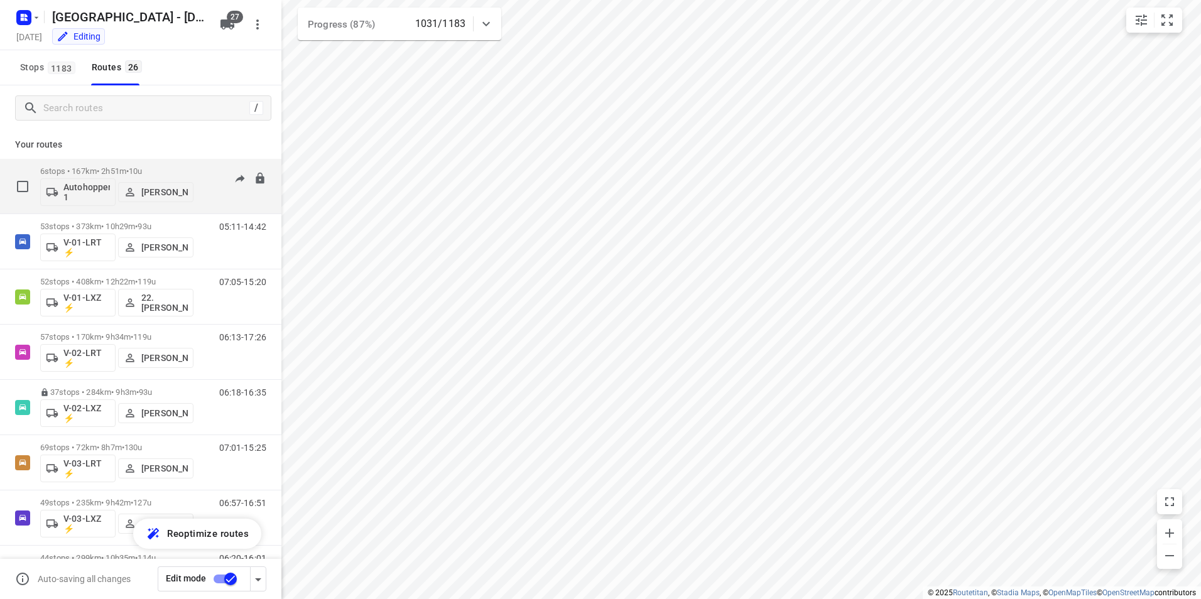
click at [176, 170] on p "6 stops • 167km • 2h51m • 10u" at bounding box center [116, 170] width 153 height 9
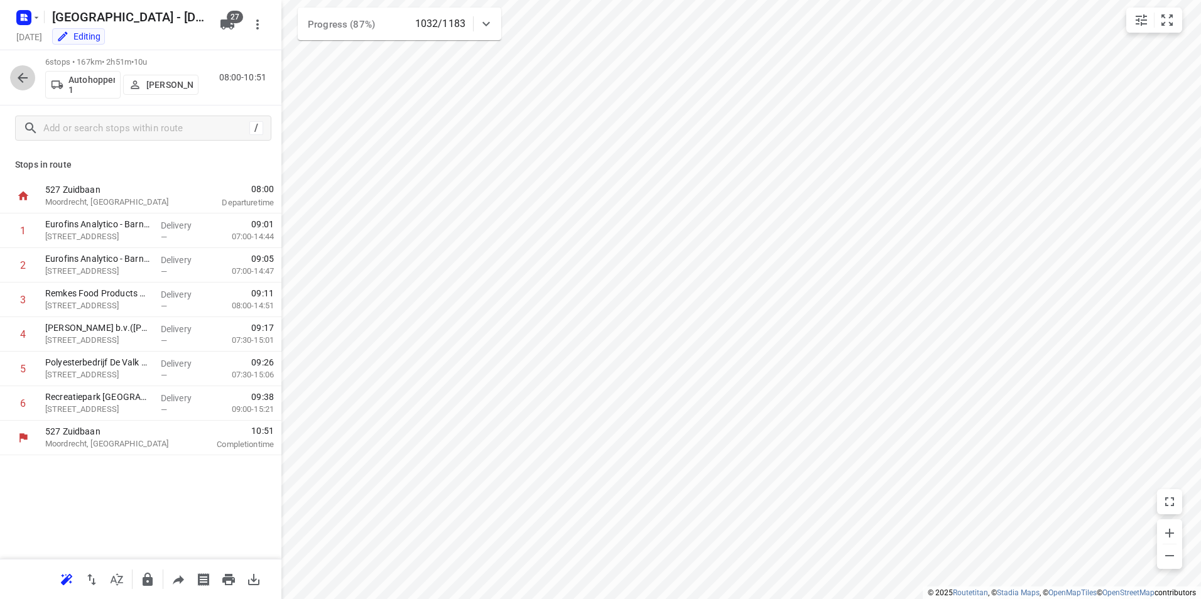
click at [16, 80] on icon "button" at bounding box center [22, 77] width 15 height 15
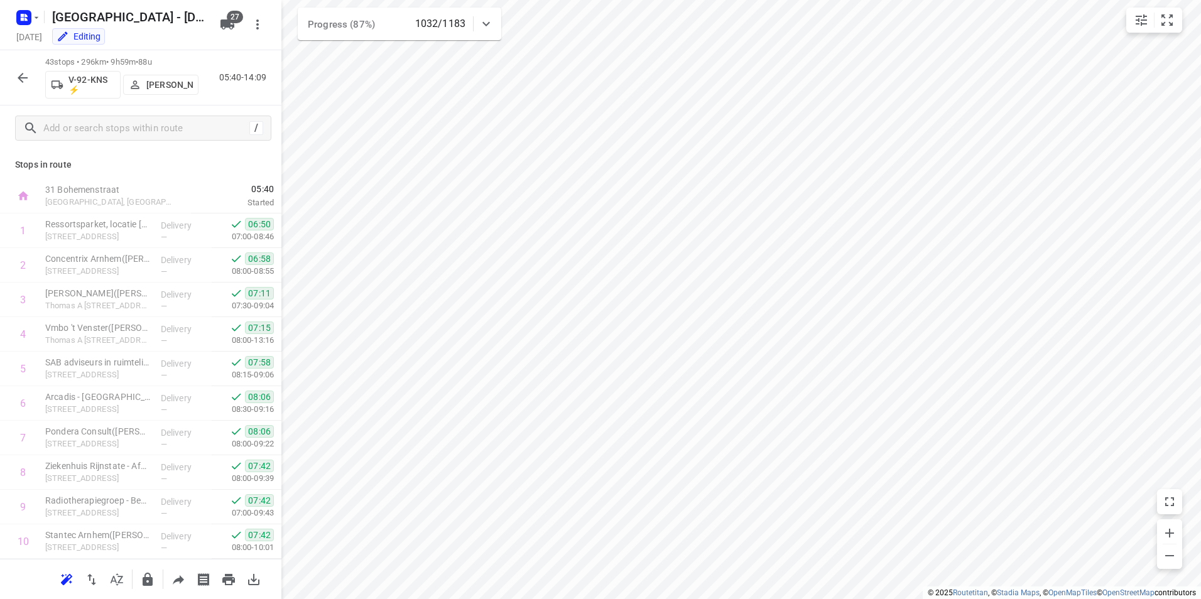
scroll to position [1174, 0]
click at [23, 81] on icon "button" at bounding box center [22, 77] width 15 height 15
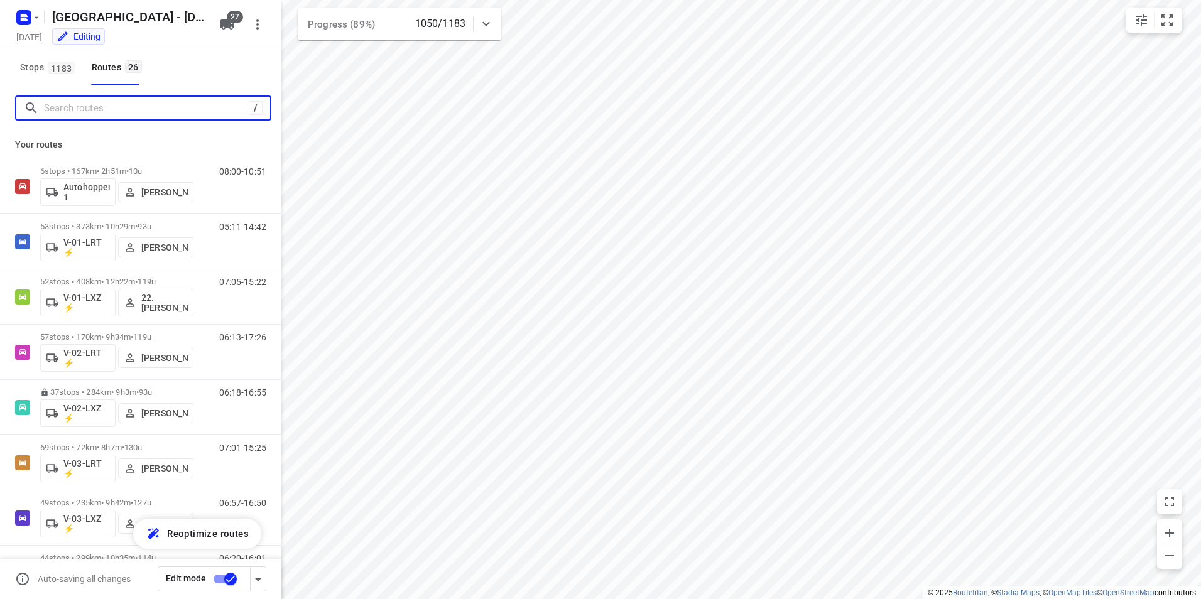
click at [76, 110] on input "Search routes" at bounding box center [146, 108] width 205 height 19
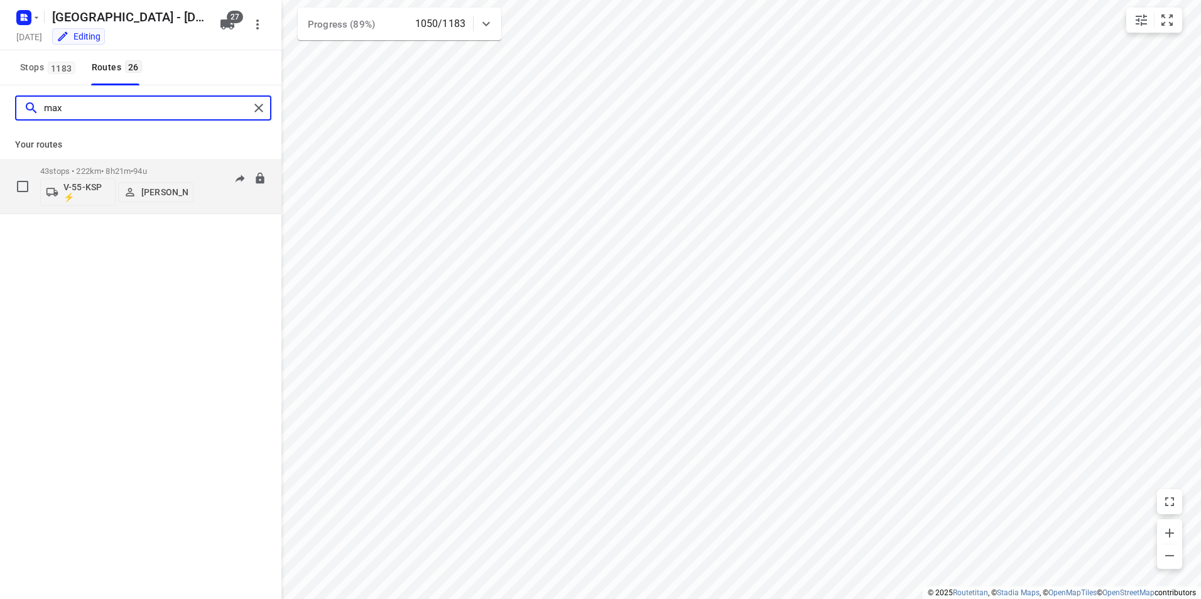
type input "max"
click at [125, 166] on div "43 stops • 222km • 8h21m • 94u V-55-KSP ⚡ [PERSON_NAME]" at bounding box center [116, 186] width 153 height 52
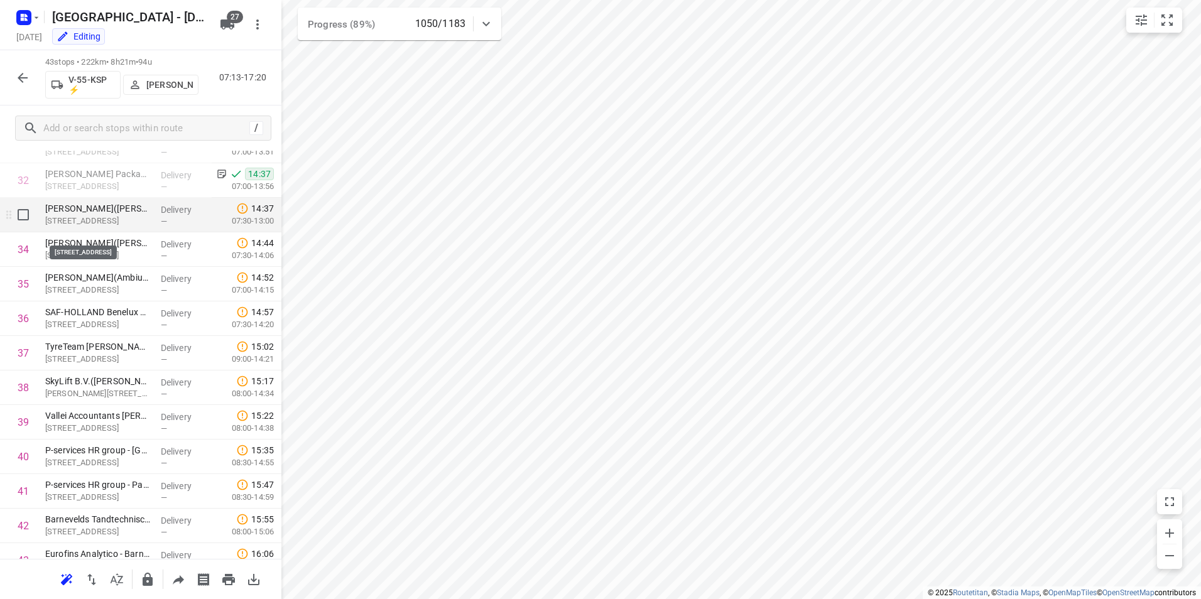
scroll to position [1112, 0]
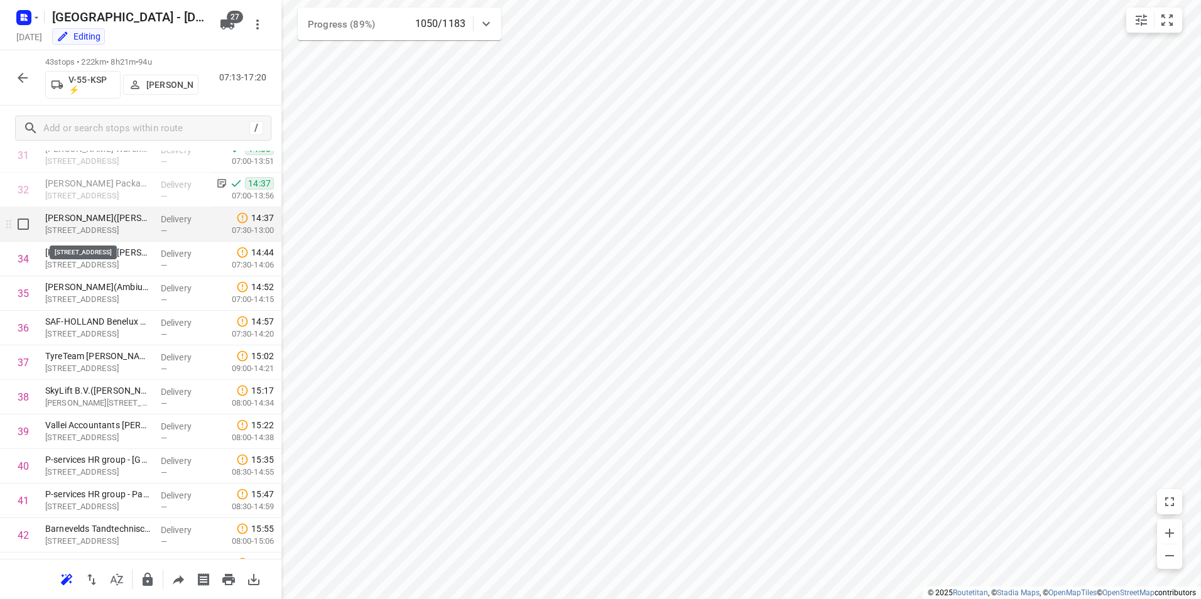
click at [110, 227] on p "[STREET_ADDRESS]" at bounding box center [98, 230] width 106 height 13
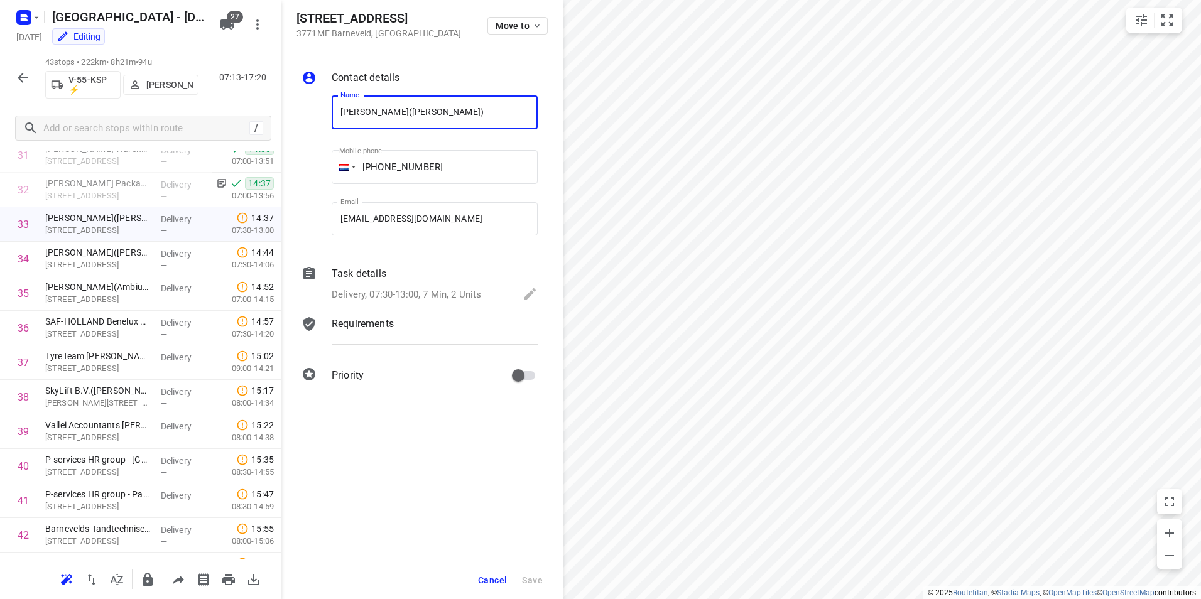
click at [341, 273] on p "Task details" at bounding box center [359, 273] width 55 height 15
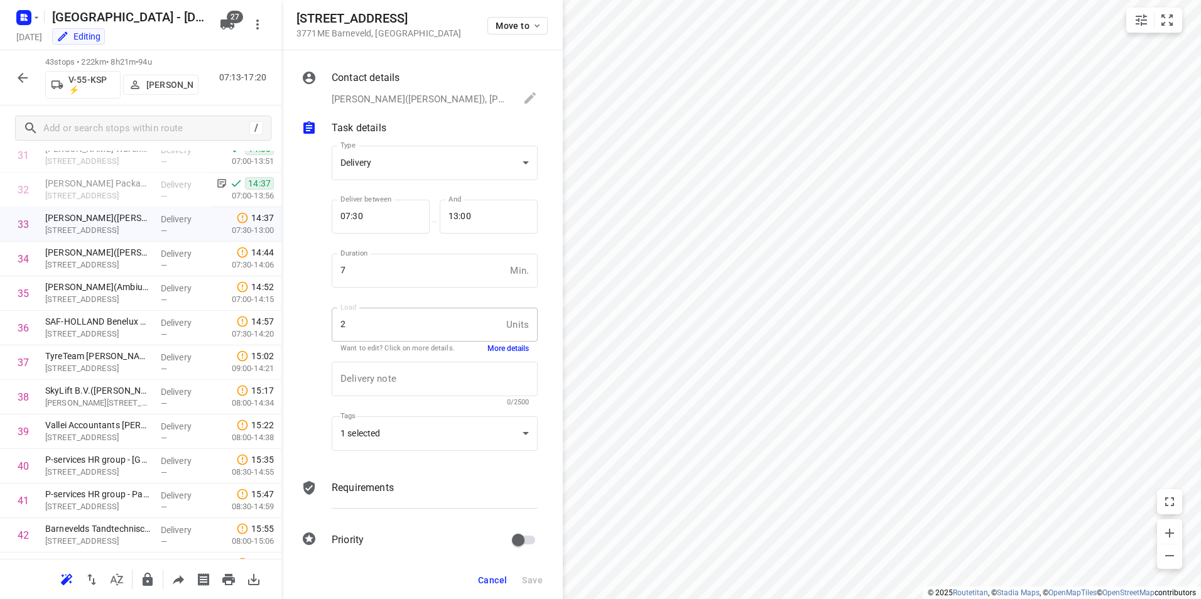
click at [497, 349] on button "More details" at bounding box center [507, 349] width 41 height 11
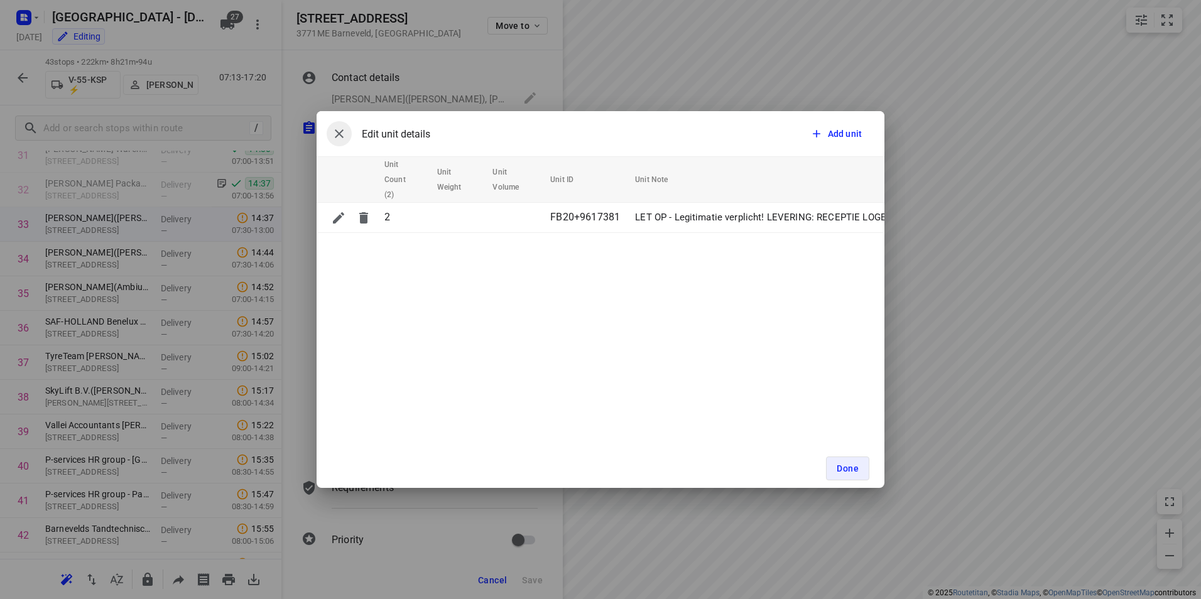
click at [338, 136] on icon "button" at bounding box center [339, 133] width 15 height 15
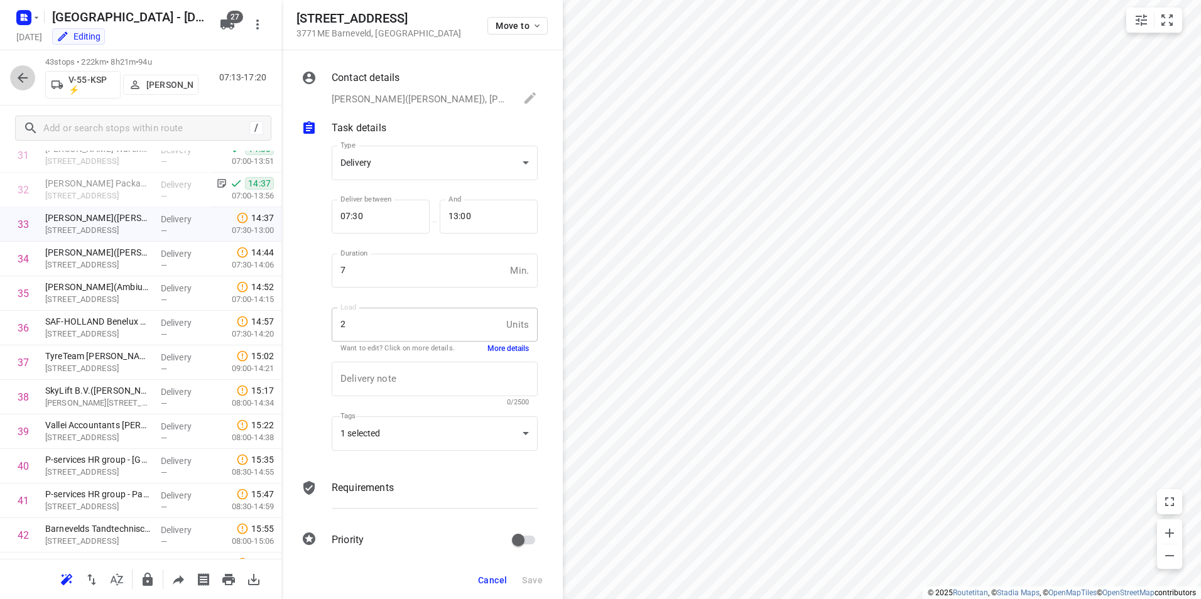
click at [22, 77] on icon "button" at bounding box center [23, 78] width 10 height 10
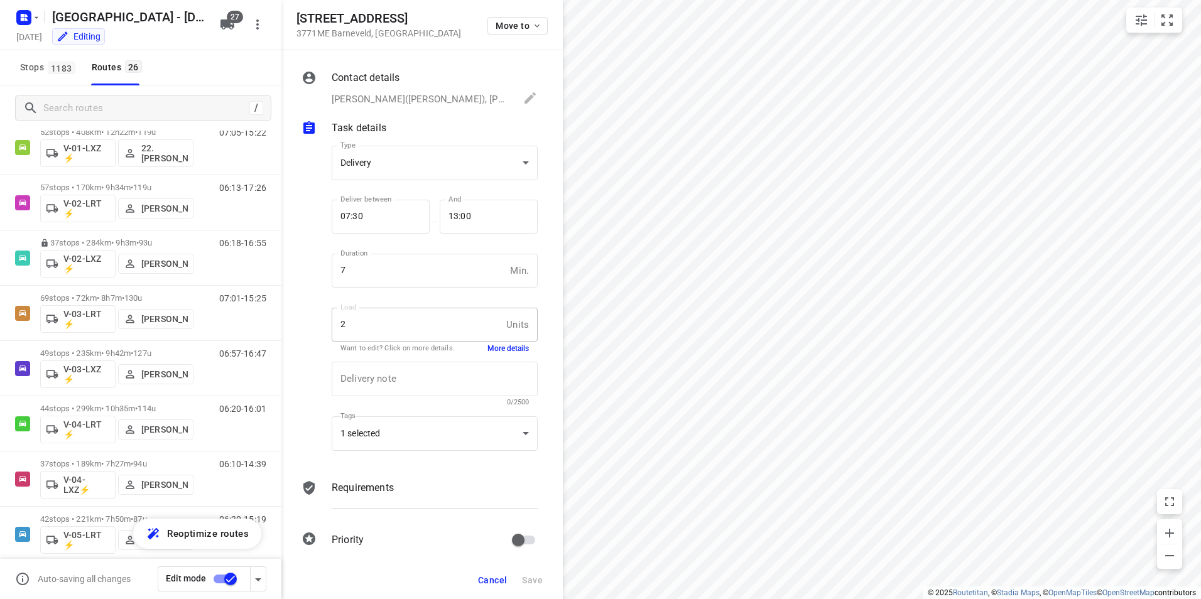
scroll to position [0, 0]
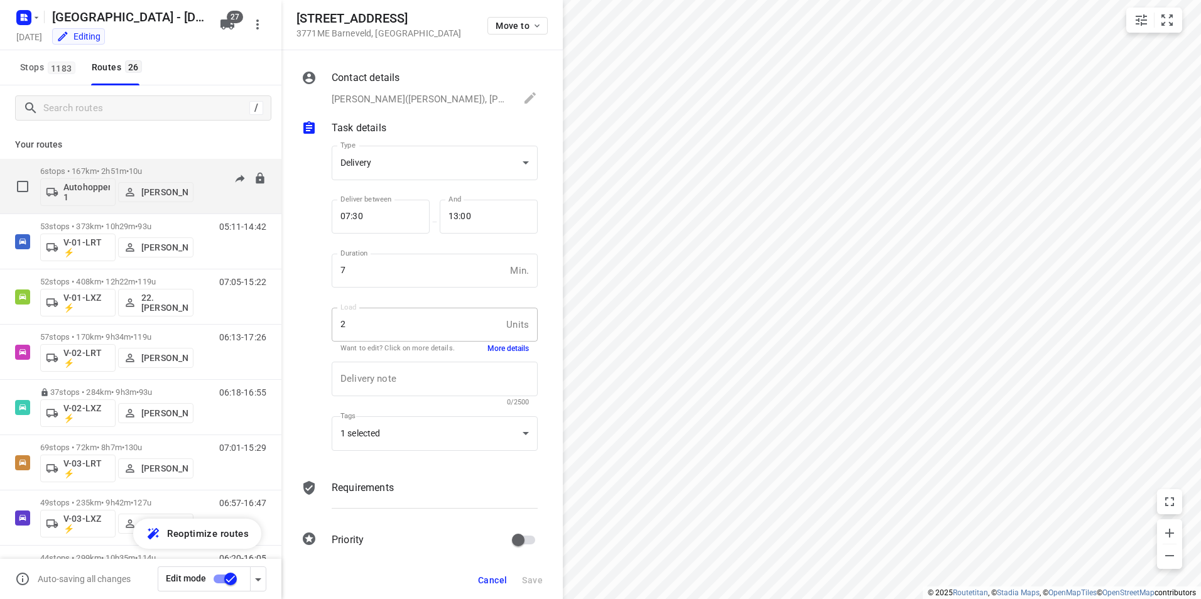
click at [111, 163] on div "6 stops • 167km • 2h51m • 10u Autohopper 1 [PERSON_NAME]" at bounding box center [116, 186] width 153 height 52
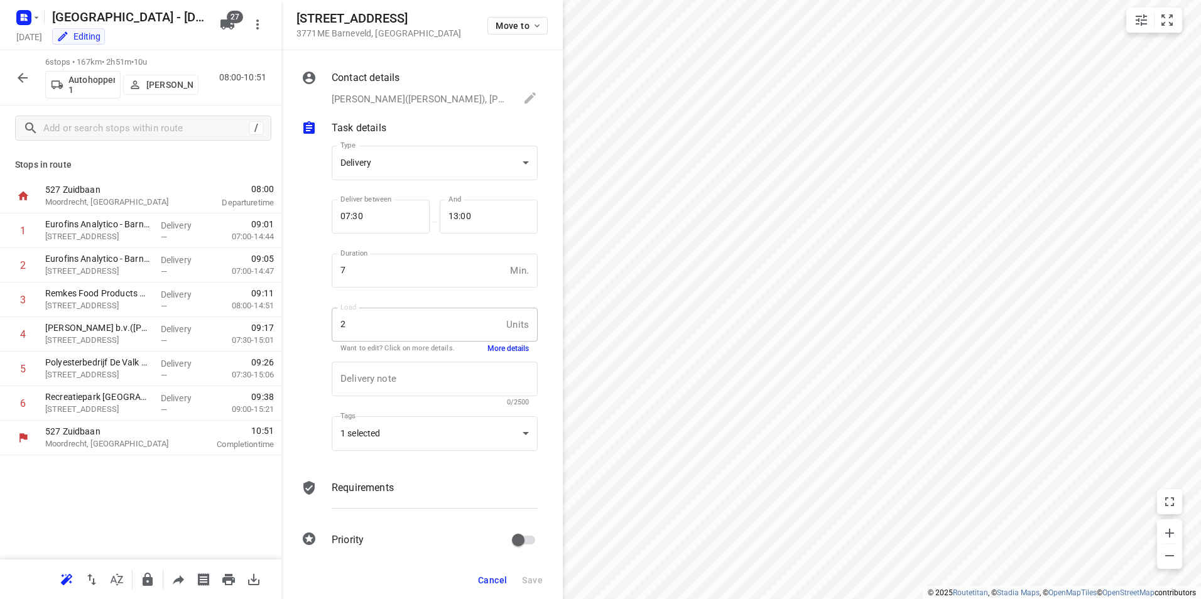
click at [22, 77] on icon "button" at bounding box center [22, 77] width 15 height 15
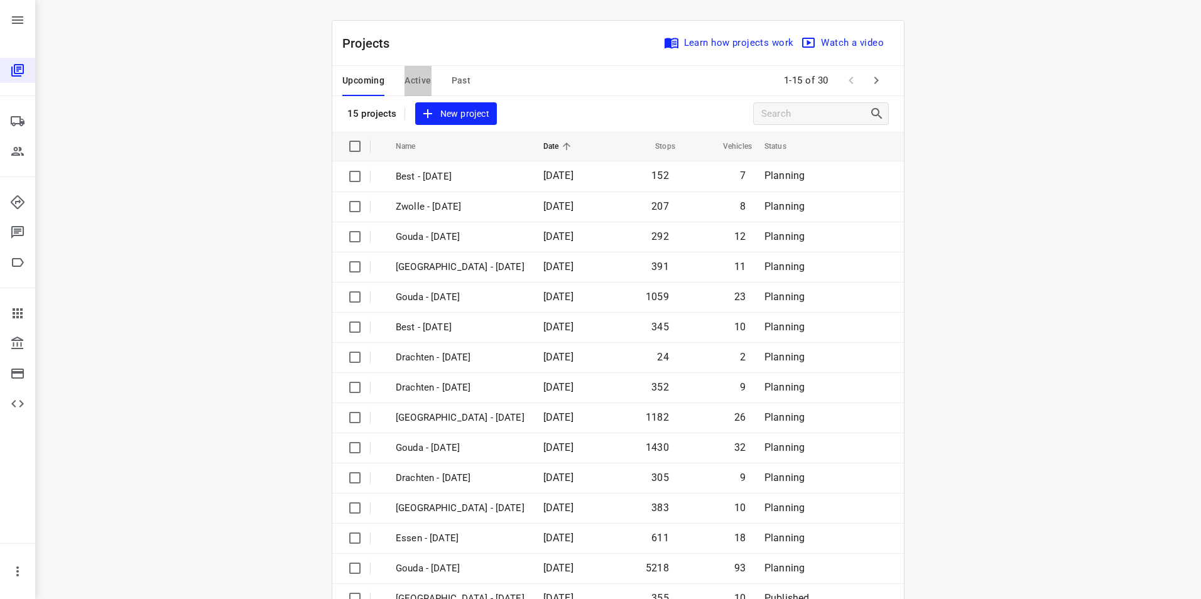
click at [416, 77] on span "Active" at bounding box center [417, 81] width 26 height 16
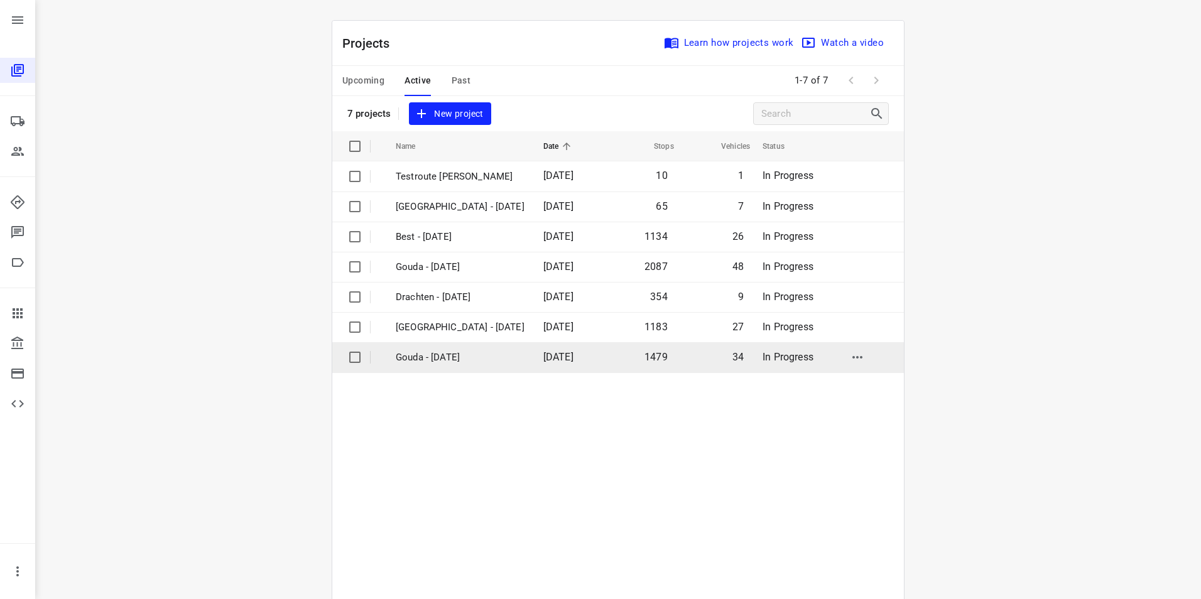
drag, startPoint x: 481, startPoint y: 355, endPoint x: 483, endPoint y: 364, distance: 9.0
click at [483, 364] on tbody "Testroute [PERSON_NAME] [DATE] 10 1 In Progress [GEOGRAPHIC_DATA] - [DATE] 65 7…" at bounding box center [618, 402] width 572 height 482
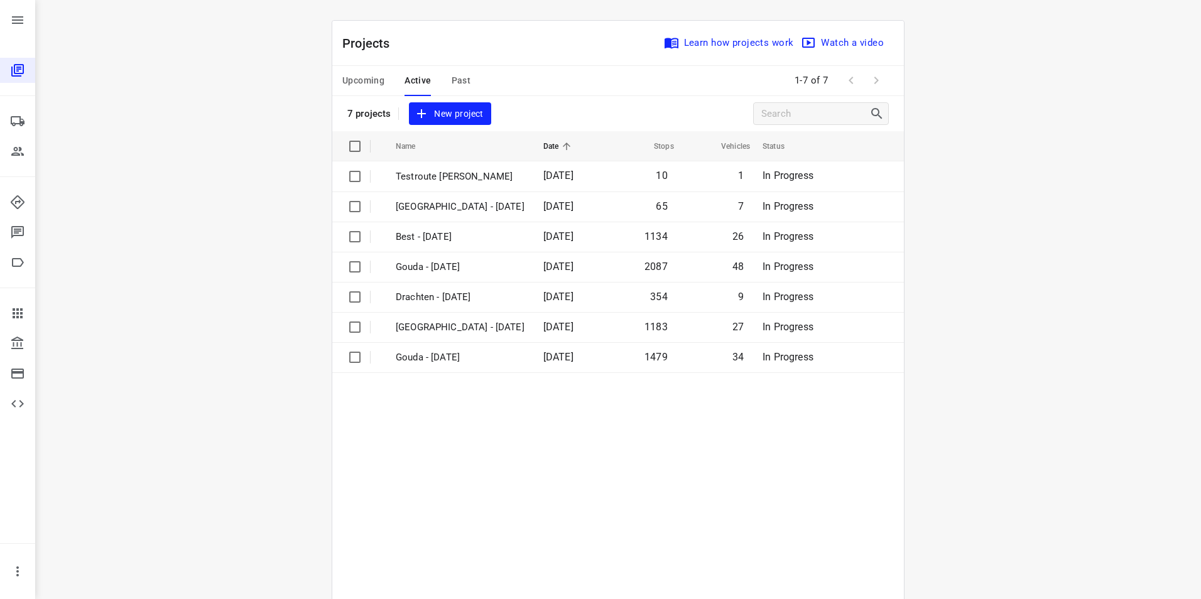
drag, startPoint x: 483, startPoint y: 364, endPoint x: 503, endPoint y: 437, distance: 75.0
click at [503, 437] on table "Name Date Stops Vehicles Status Testroute [PERSON_NAME] [DATE] 10 1 In Progress…" at bounding box center [618, 387] width 572 height 513
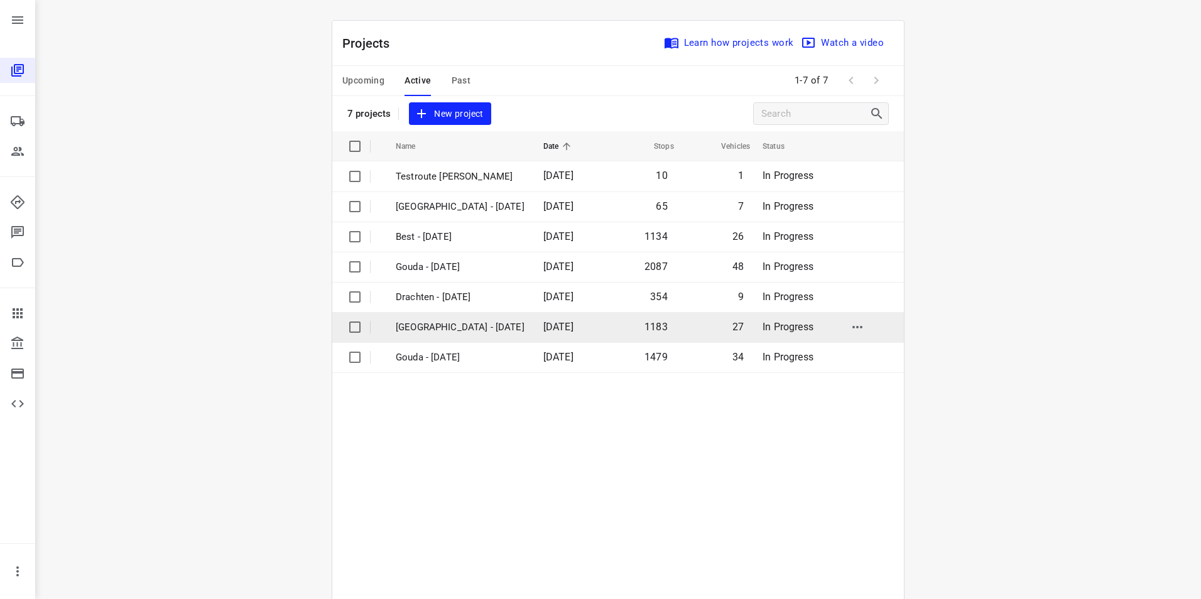
click at [447, 332] on p "[GEOGRAPHIC_DATA] - [DATE]" at bounding box center [460, 327] width 129 height 14
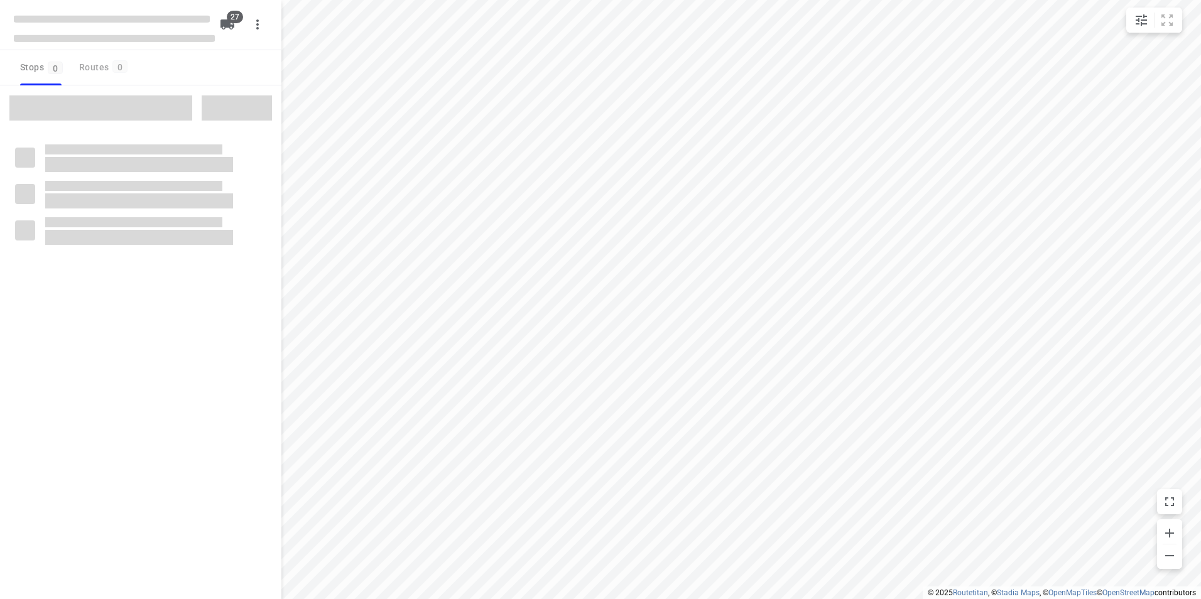
checkbox input "true"
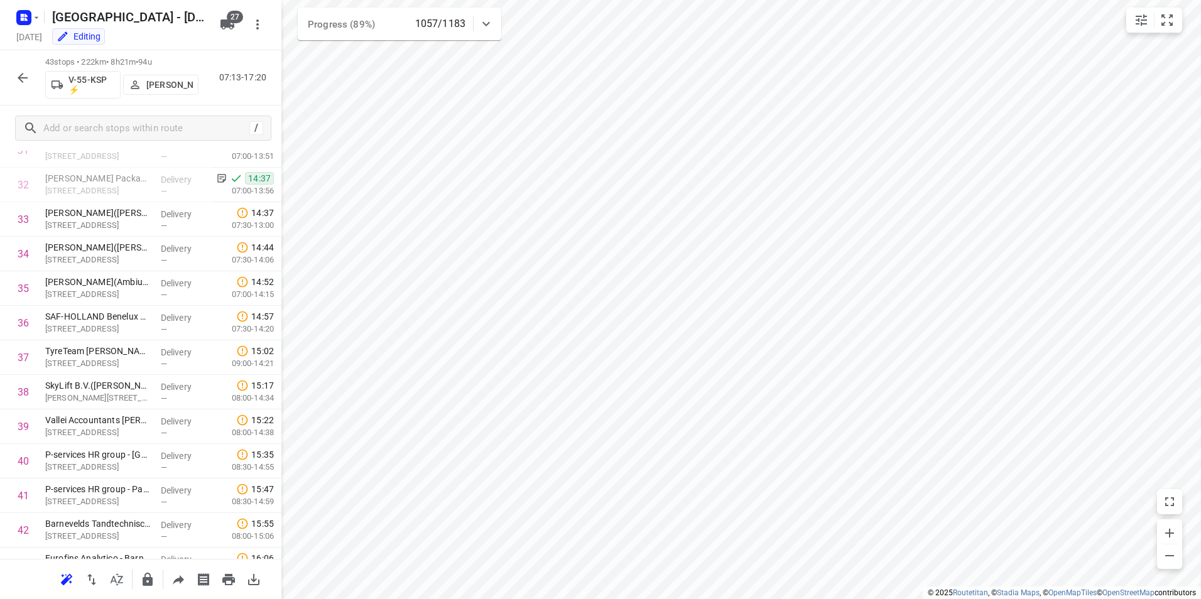
scroll to position [1174, 0]
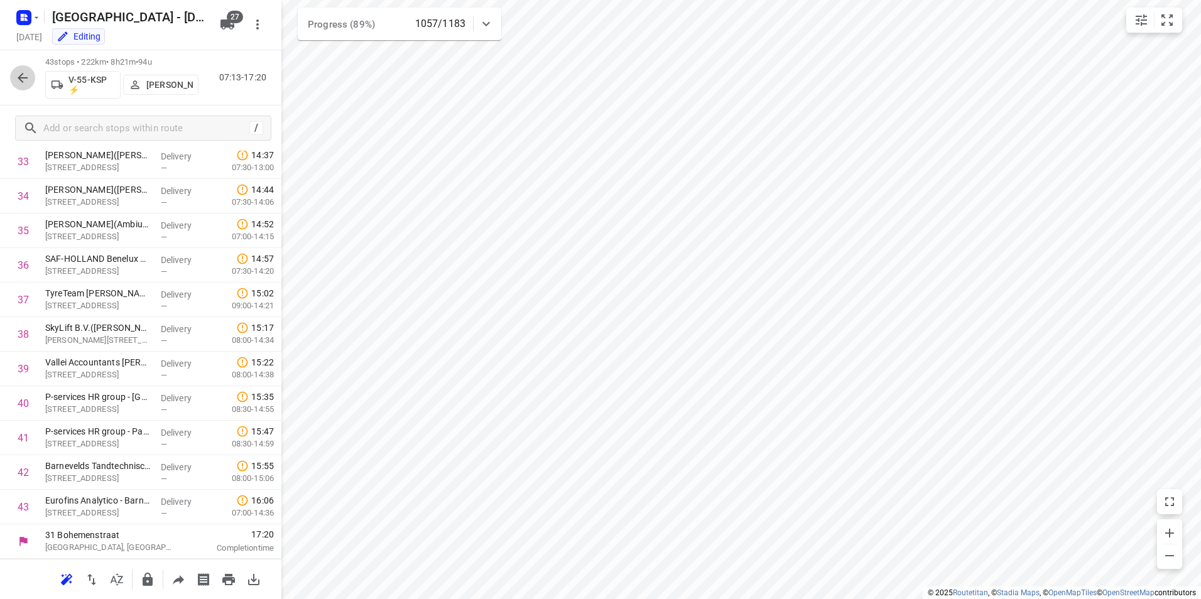
click at [23, 79] on icon "button" at bounding box center [22, 77] width 15 height 15
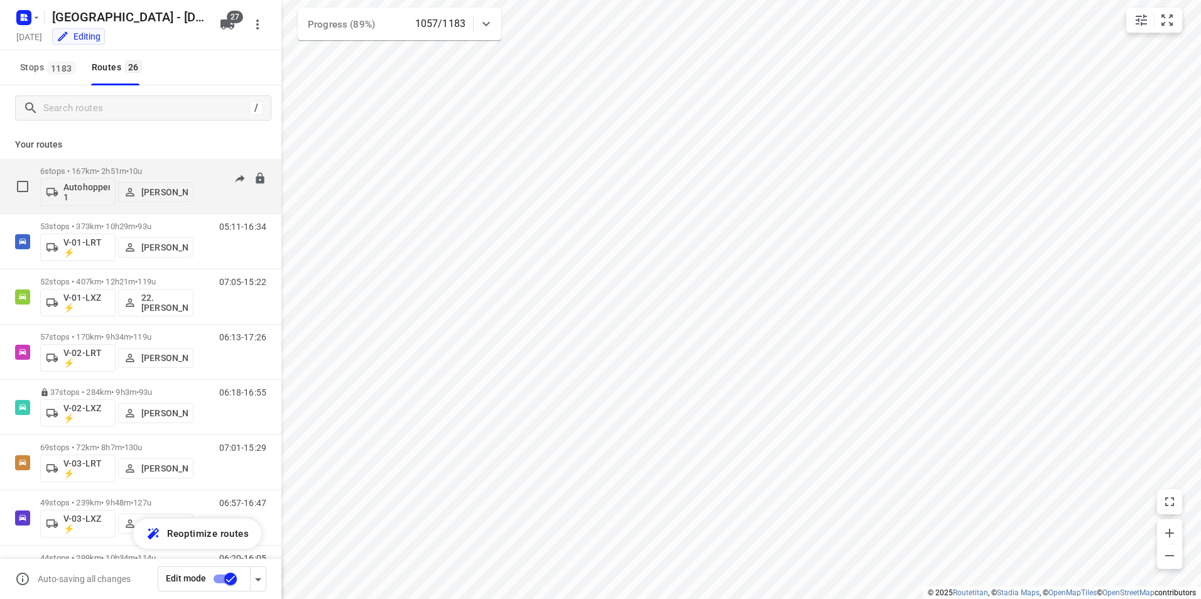
click at [160, 165] on div "6 stops • 167km • 2h51m • 10u Autohopper 1 [PERSON_NAME]" at bounding box center [116, 186] width 153 height 52
